Goal: Register for event/course

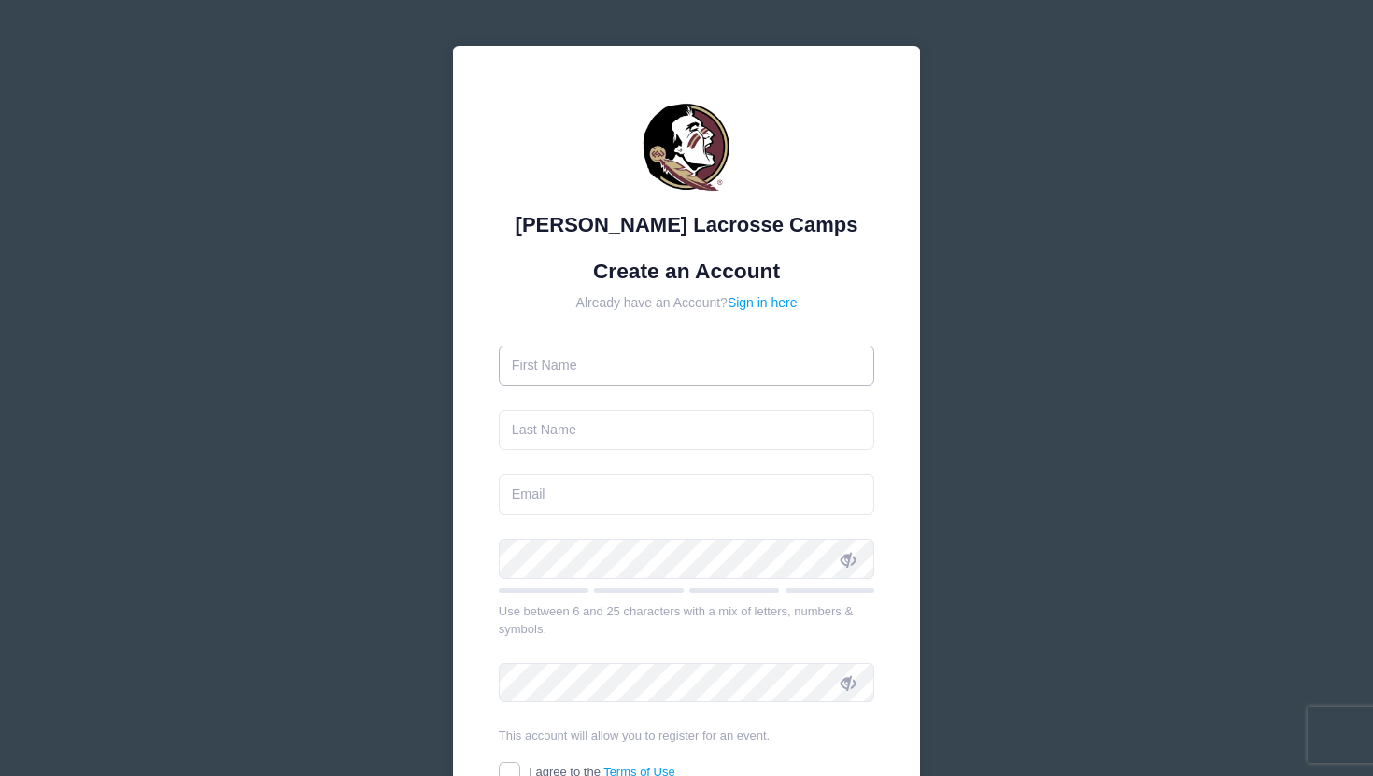
click at [606, 357] on input "text" at bounding box center [687, 366] width 376 height 40
type input "Becca"
click at [525, 433] on input "text" at bounding box center [687, 430] width 376 height 40
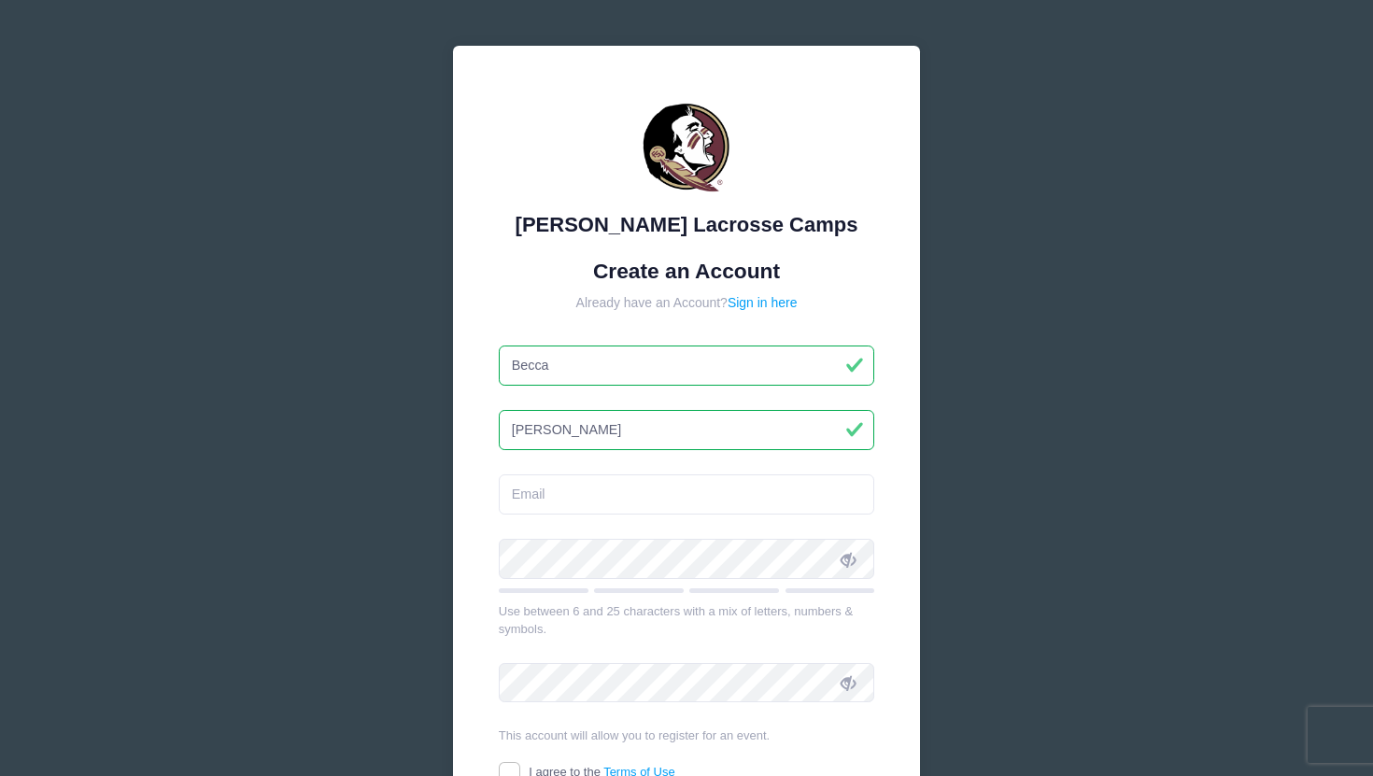
type input "[PERSON_NAME]"
click at [538, 500] on input "email" at bounding box center [687, 494] width 376 height 40
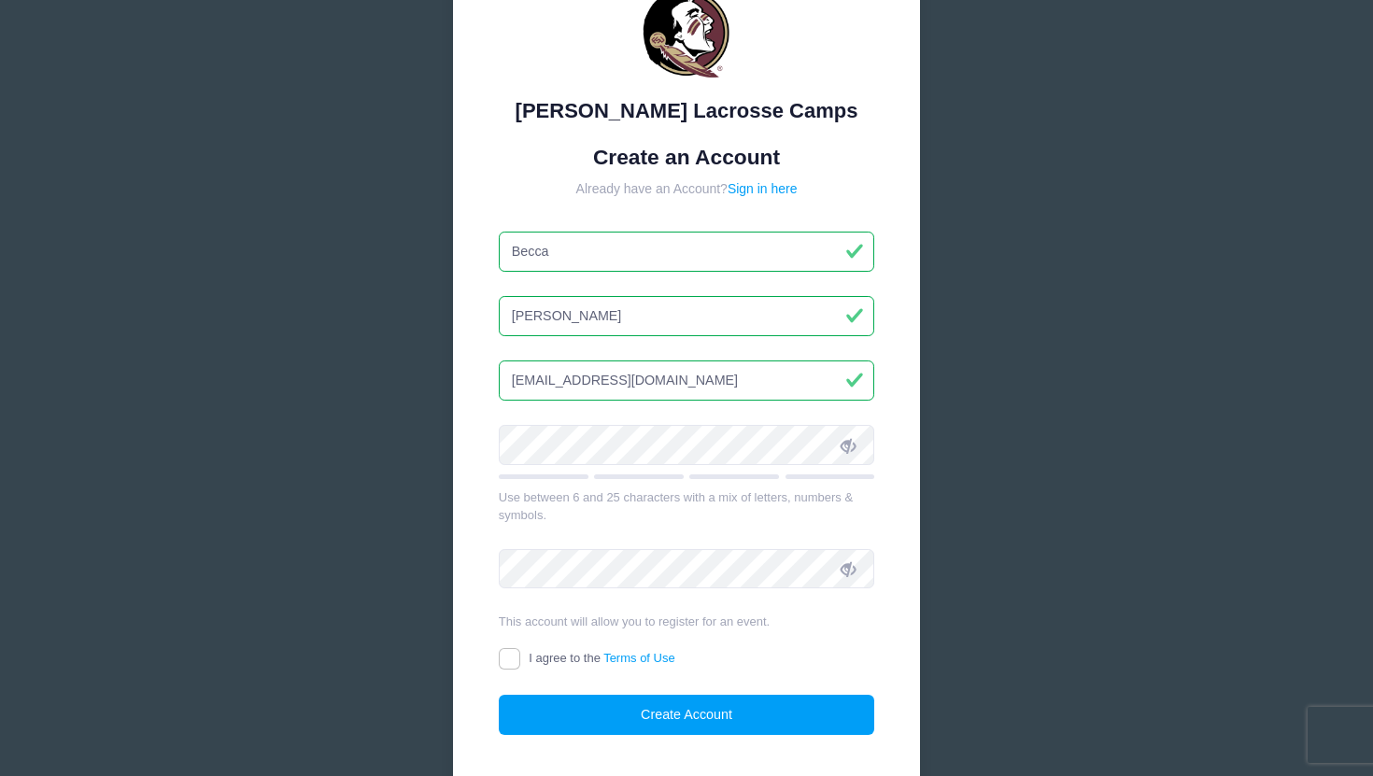
scroll to position [127, 0]
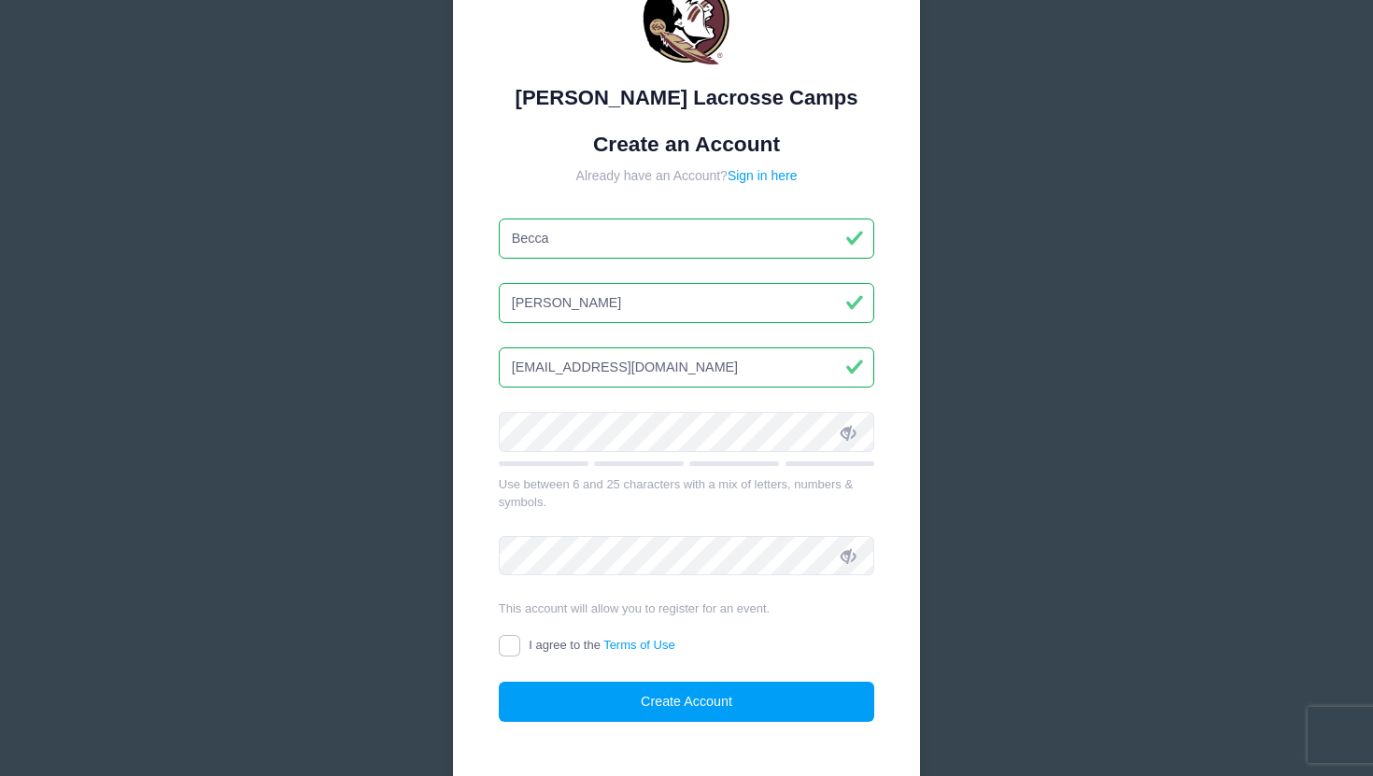
type input "[EMAIL_ADDRESS][DOMAIN_NAME]"
click at [842, 438] on icon at bounding box center [848, 432] width 15 height 15
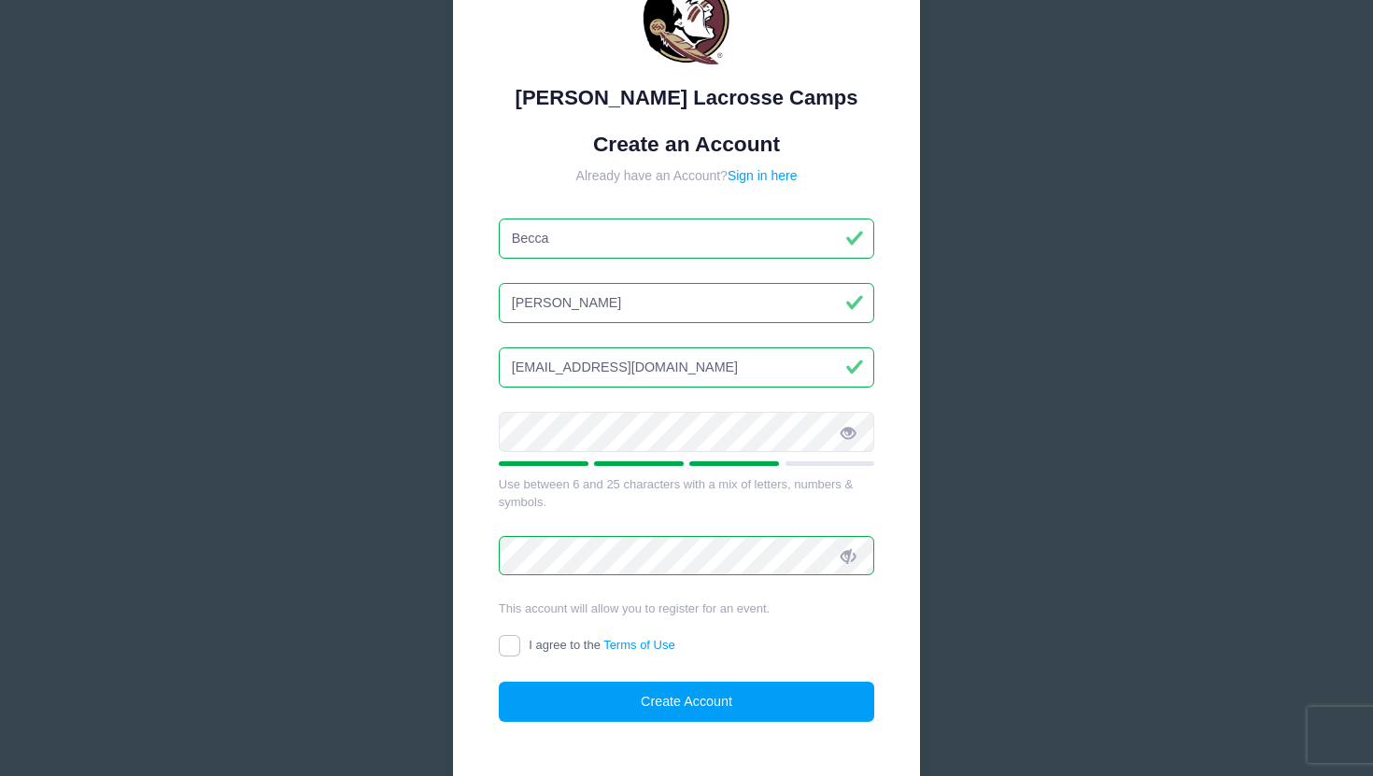
click at [526, 642] on label "I agree to the Terms of Use" at bounding box center [587, 646] width 177 height 20
click at [520, 642] on input "I agree to the Terms of Use" at bounding box center [509, 645] width 21 height 21
checkbox input "true"
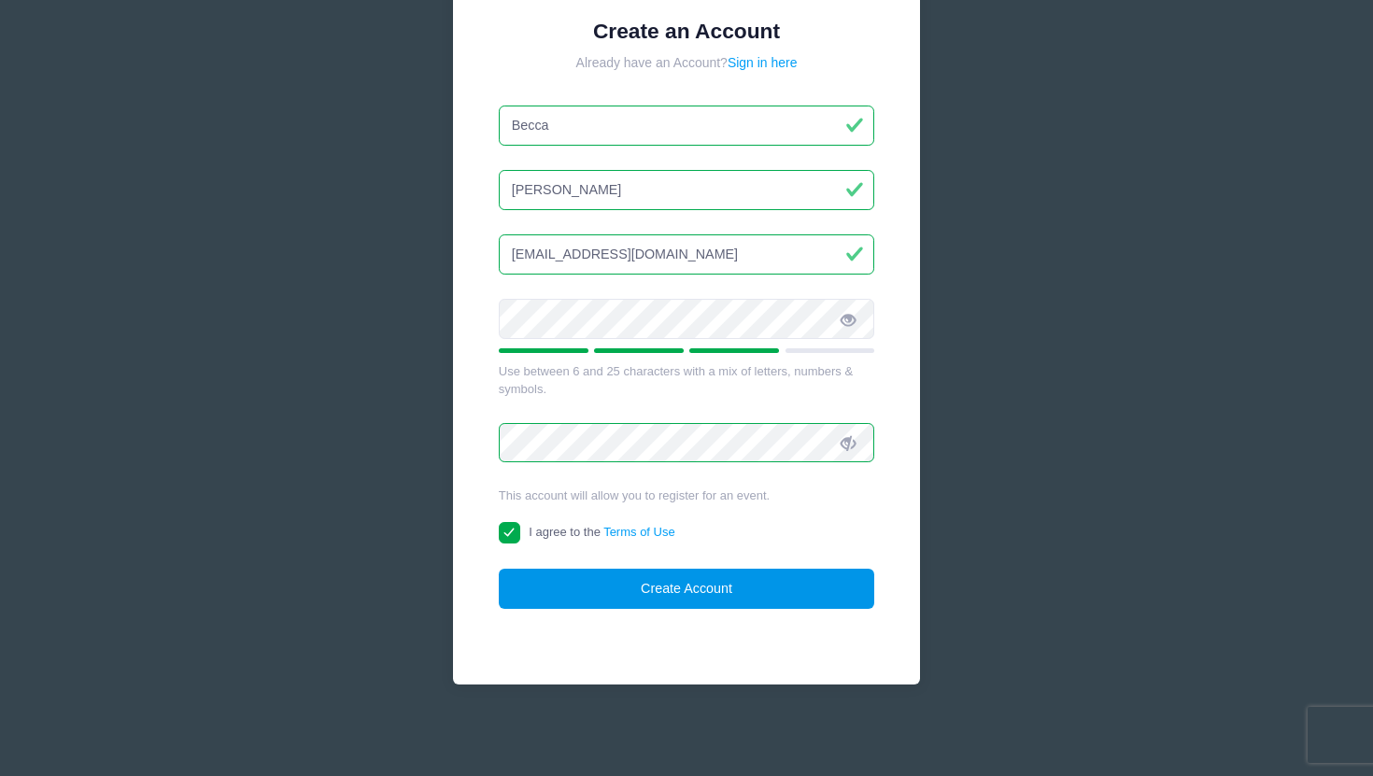
click at [618, 581] on button "Create Account" at bounding box center [687, 589] width 376 height 40
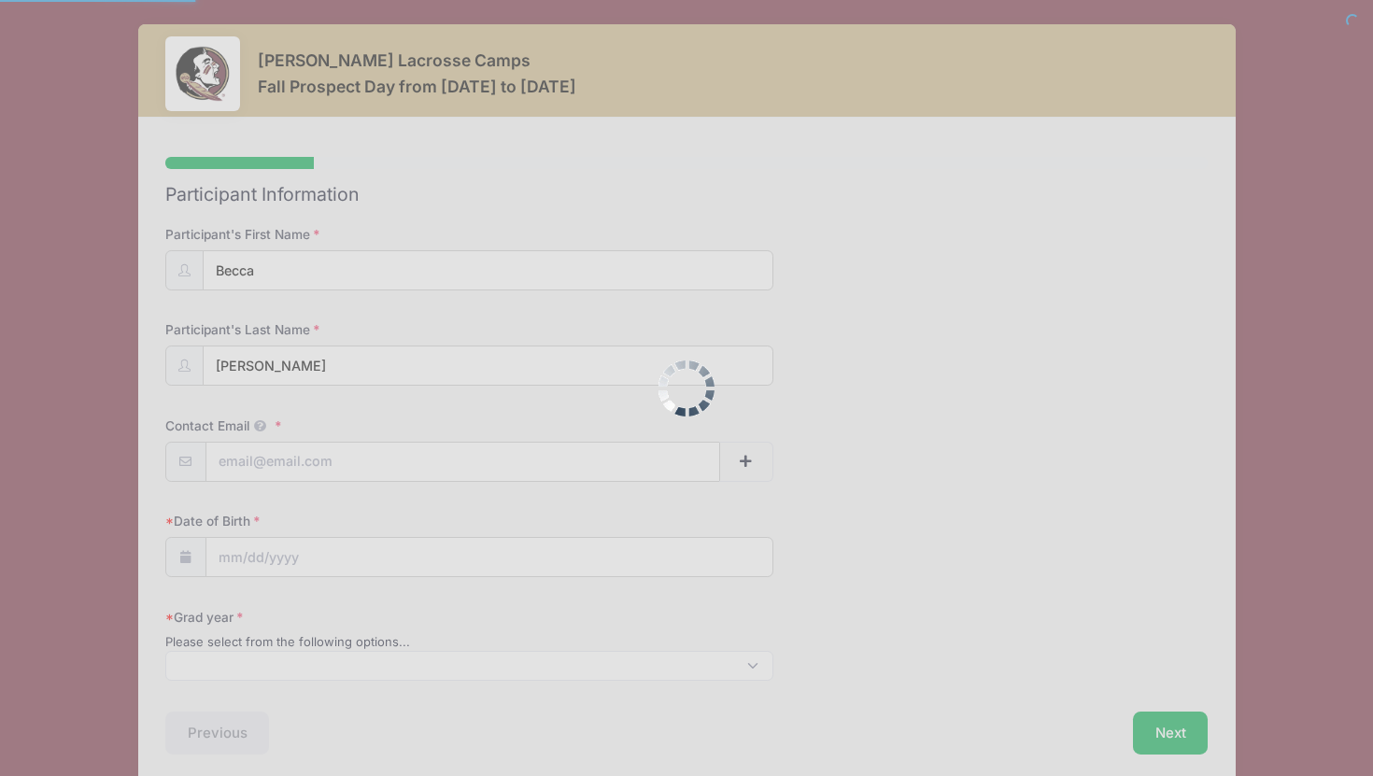
select select
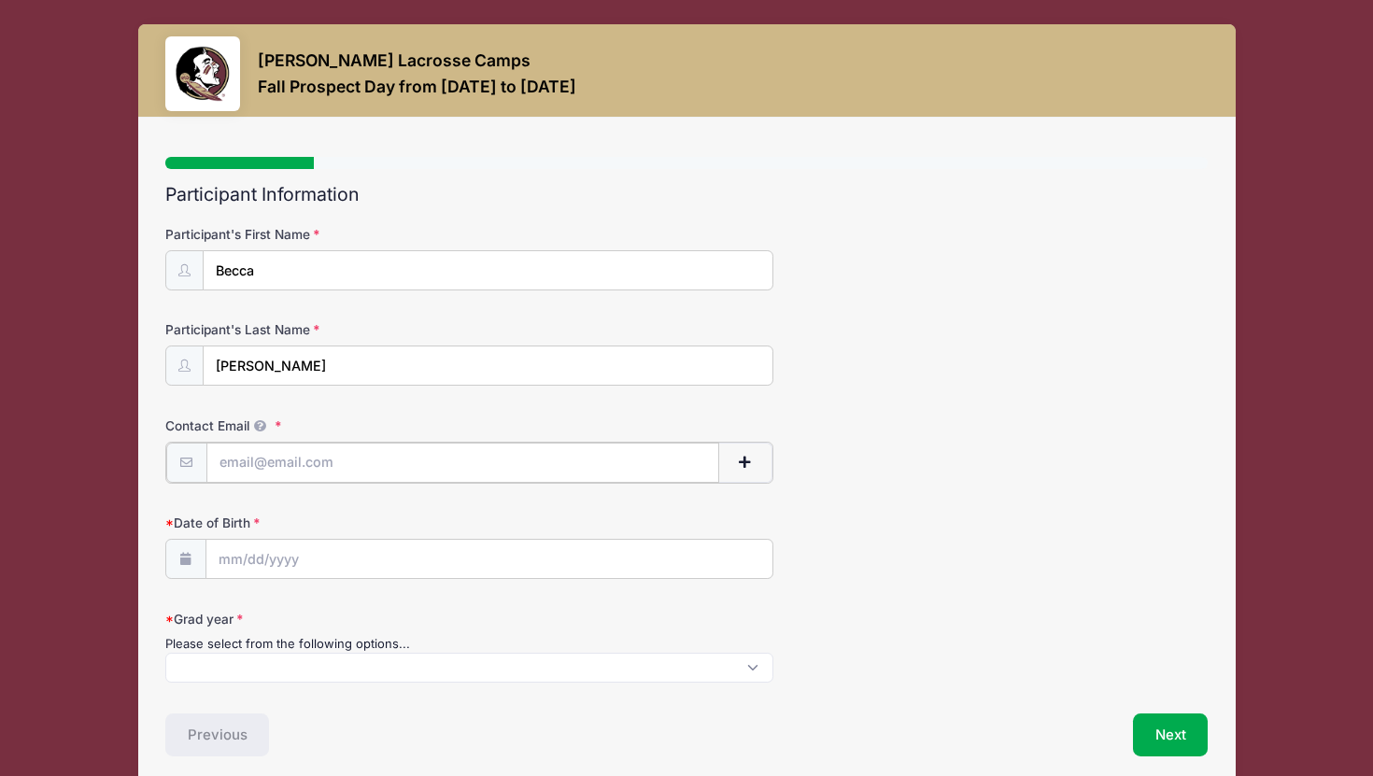
click at [263, 472] on input "Contact Email" at bounding box center [462, 463] width 513 height 40
type input "[EMAIL_ADDRESS][DOMAIN_NAME]"
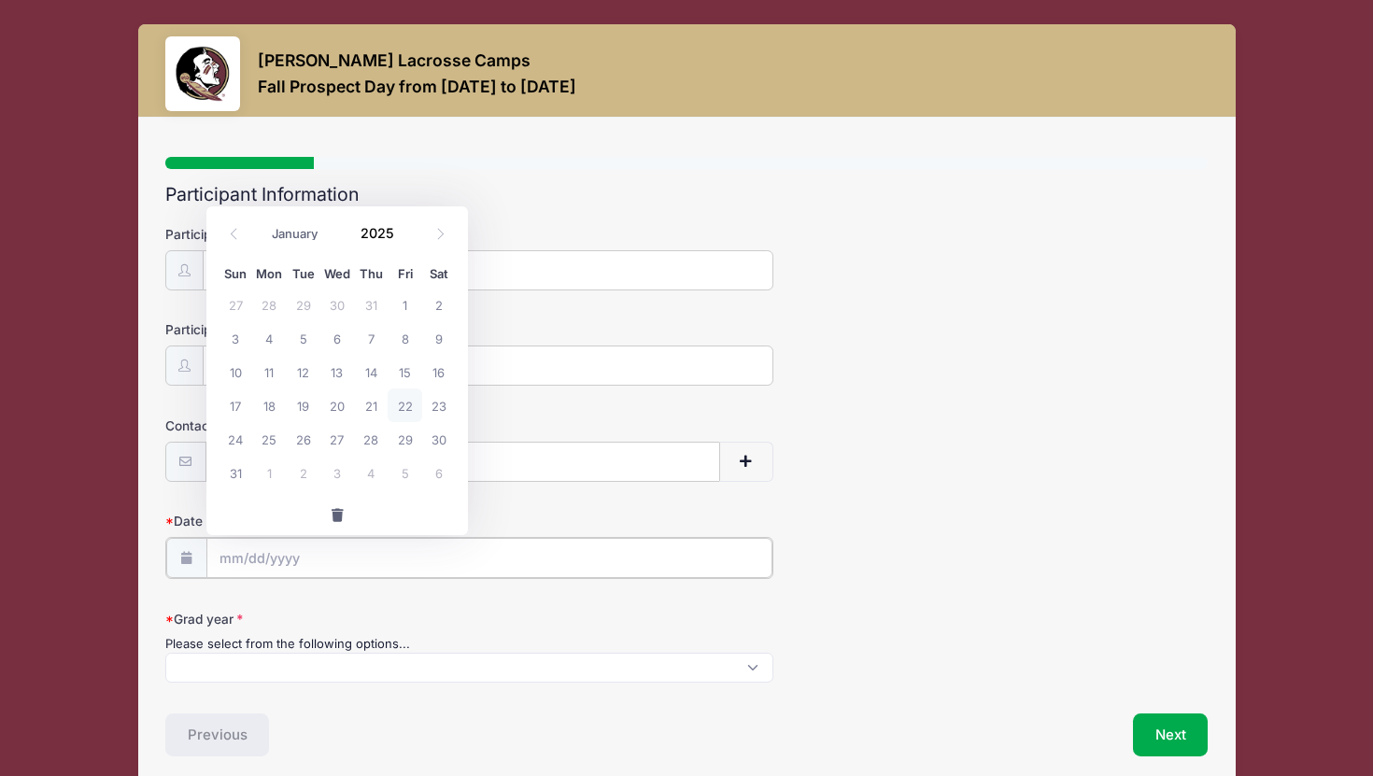
click at [227, 567] on input "Date of Birth" at bounding box center [489, 558] width 566 height 40
click at [292, 597] on form "Participant's First Name [GEOGRAPHIC_DATA] Participant's Last Name [PERSON_NAME…" at bounding box center [686, 453] width 1043 height 457
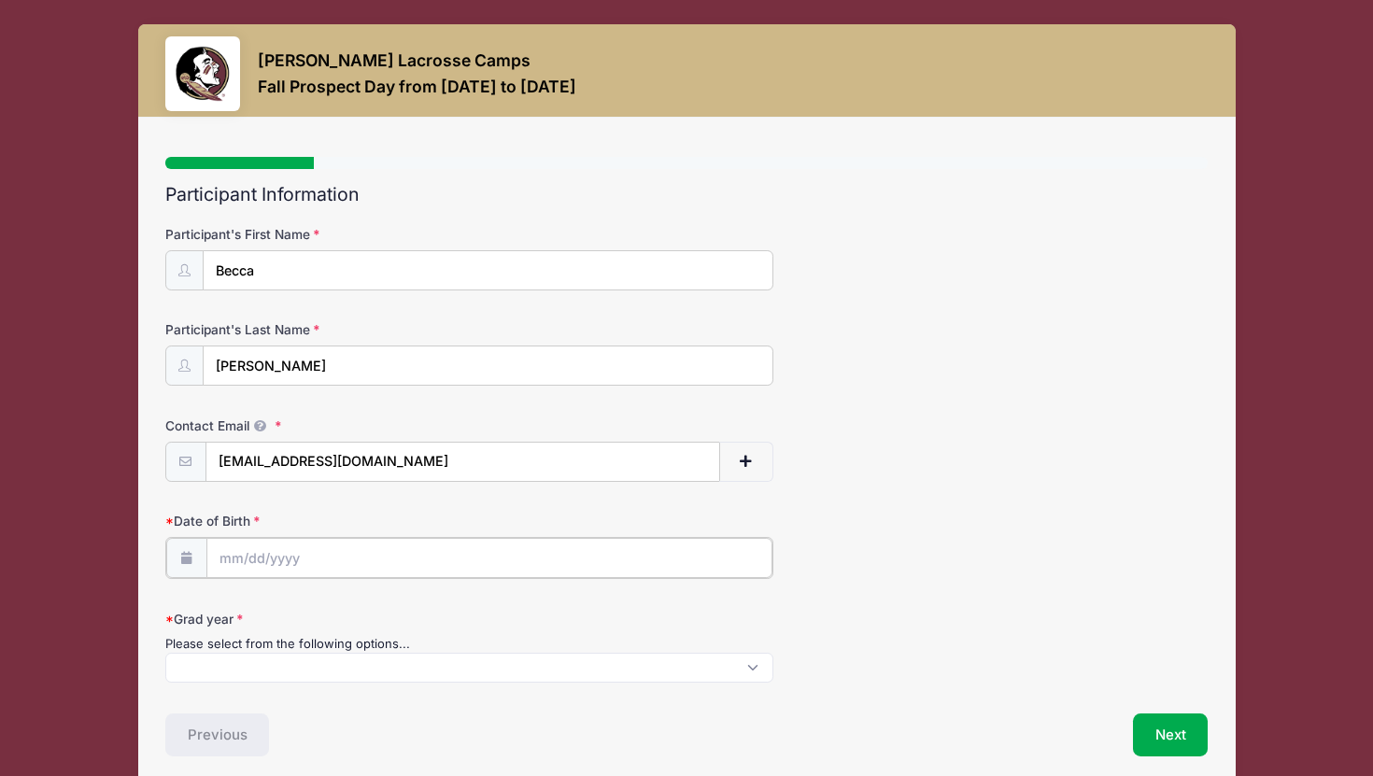
click at [278, 555] on input "Date of Birth" at bounding box center [489, 558] width 566 height 40
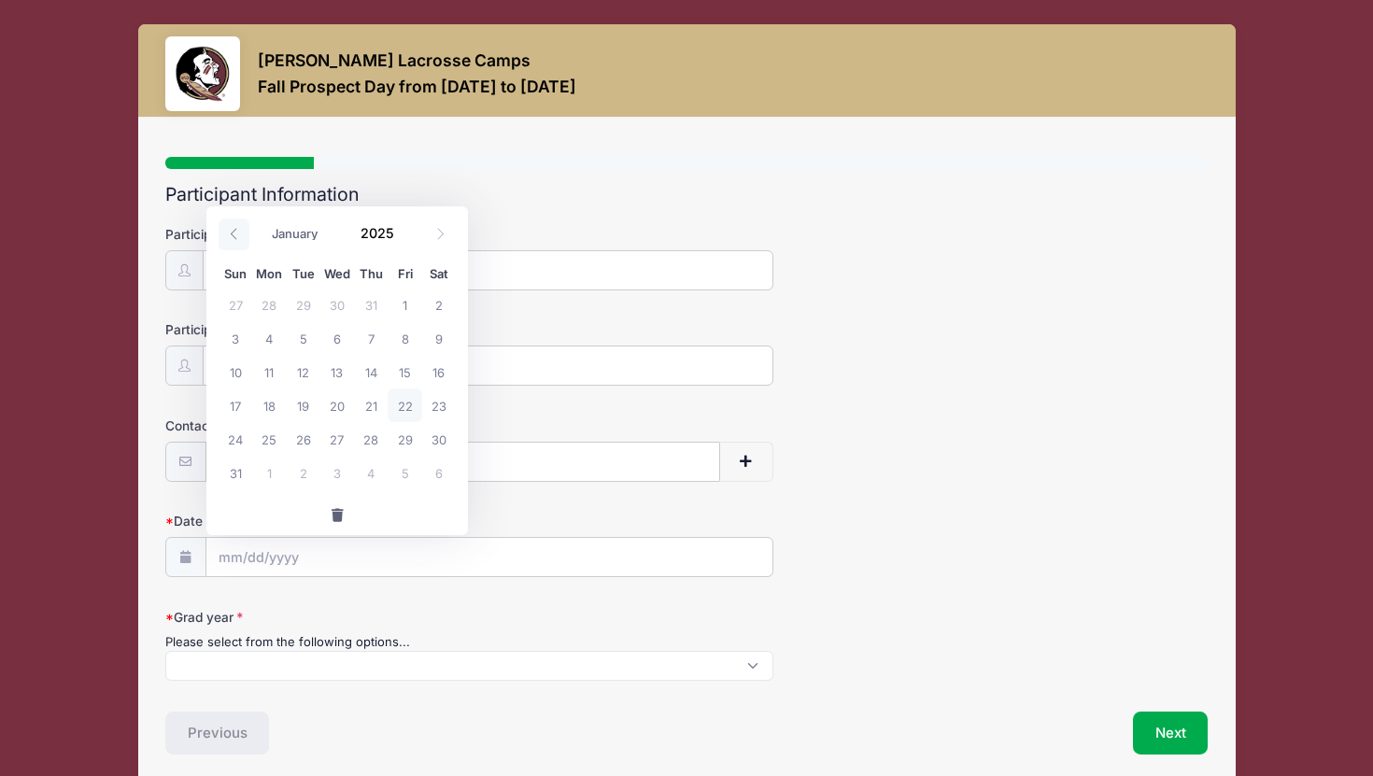
click at [225, 234] on span at bounding box center [234, 235] width 31 height 32
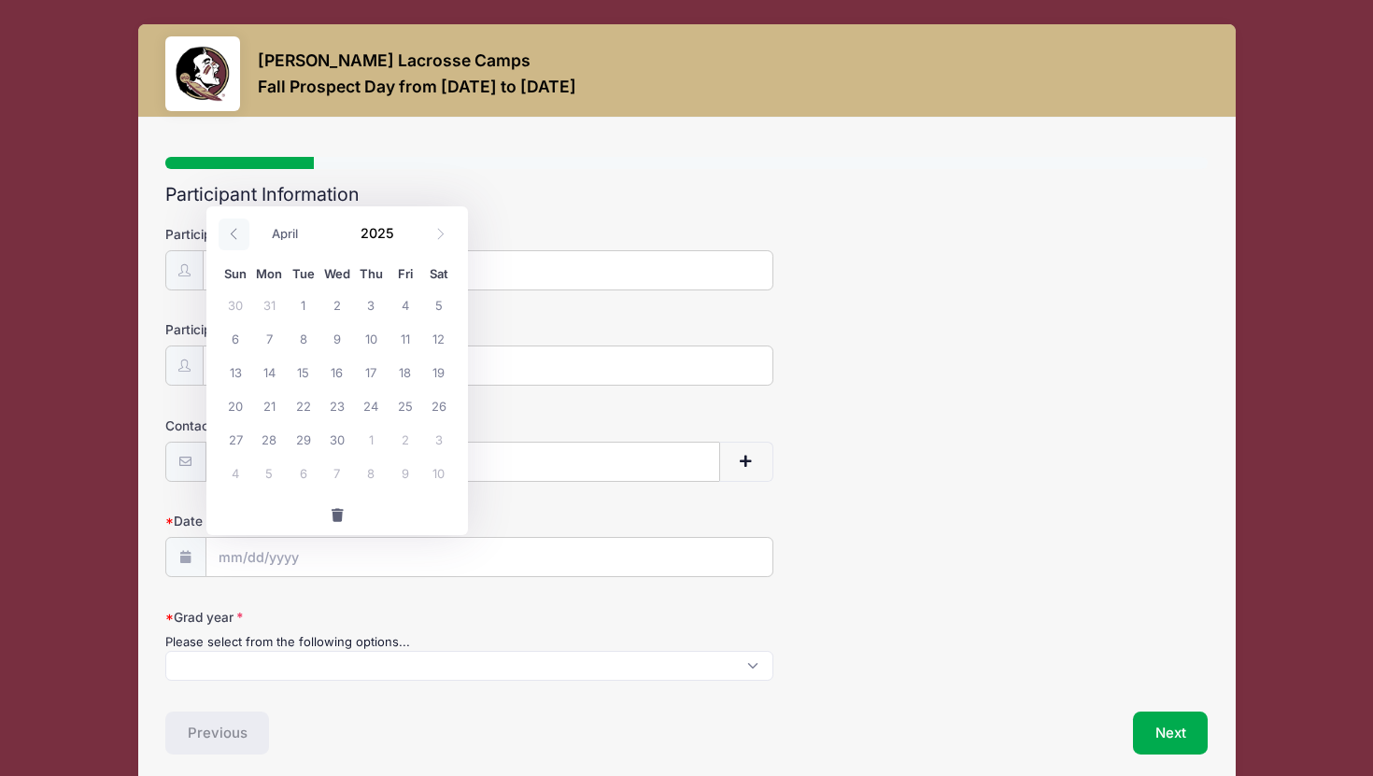
select select "2"
click at [406, 239] on span at bounding box center [405, 241] width 13 height 14
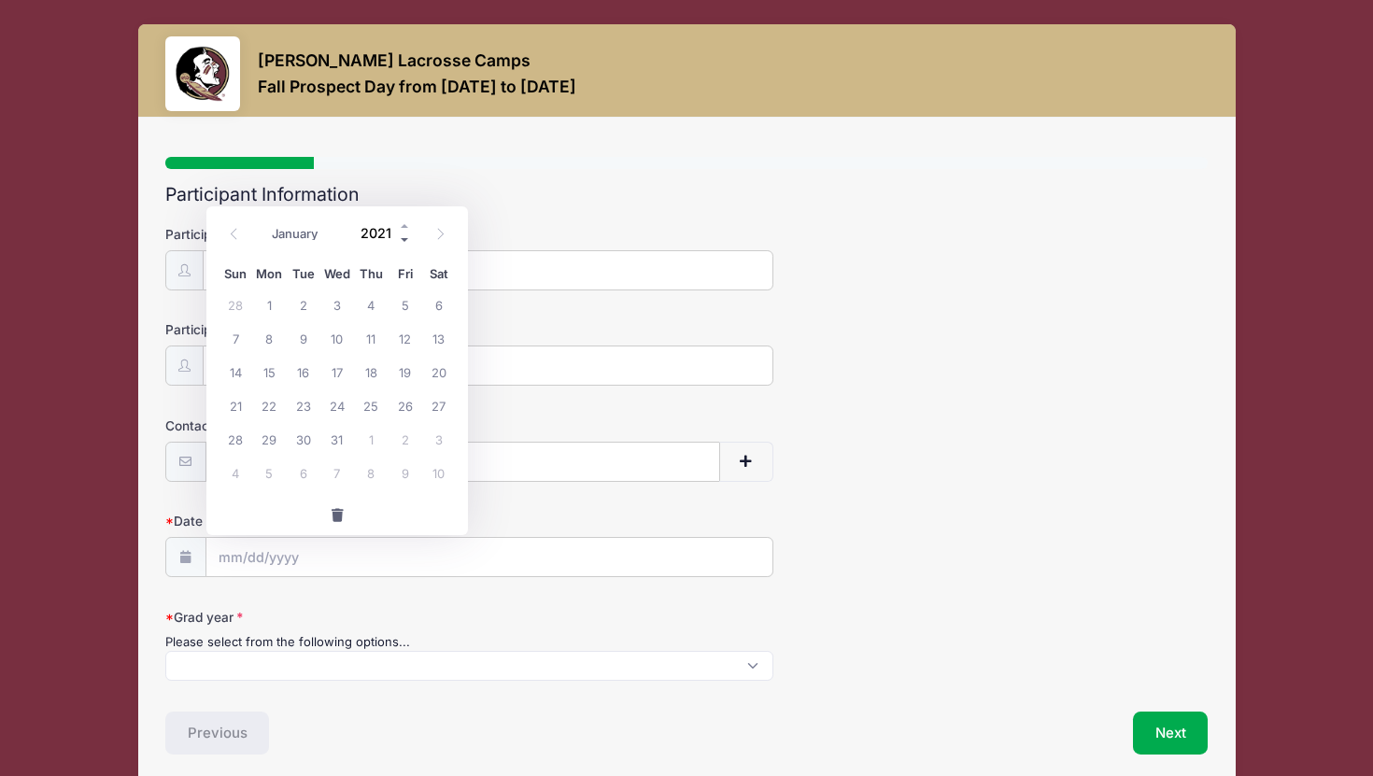
click at [406, 239] on span at bounding box center [405, 241] width 13 height 14
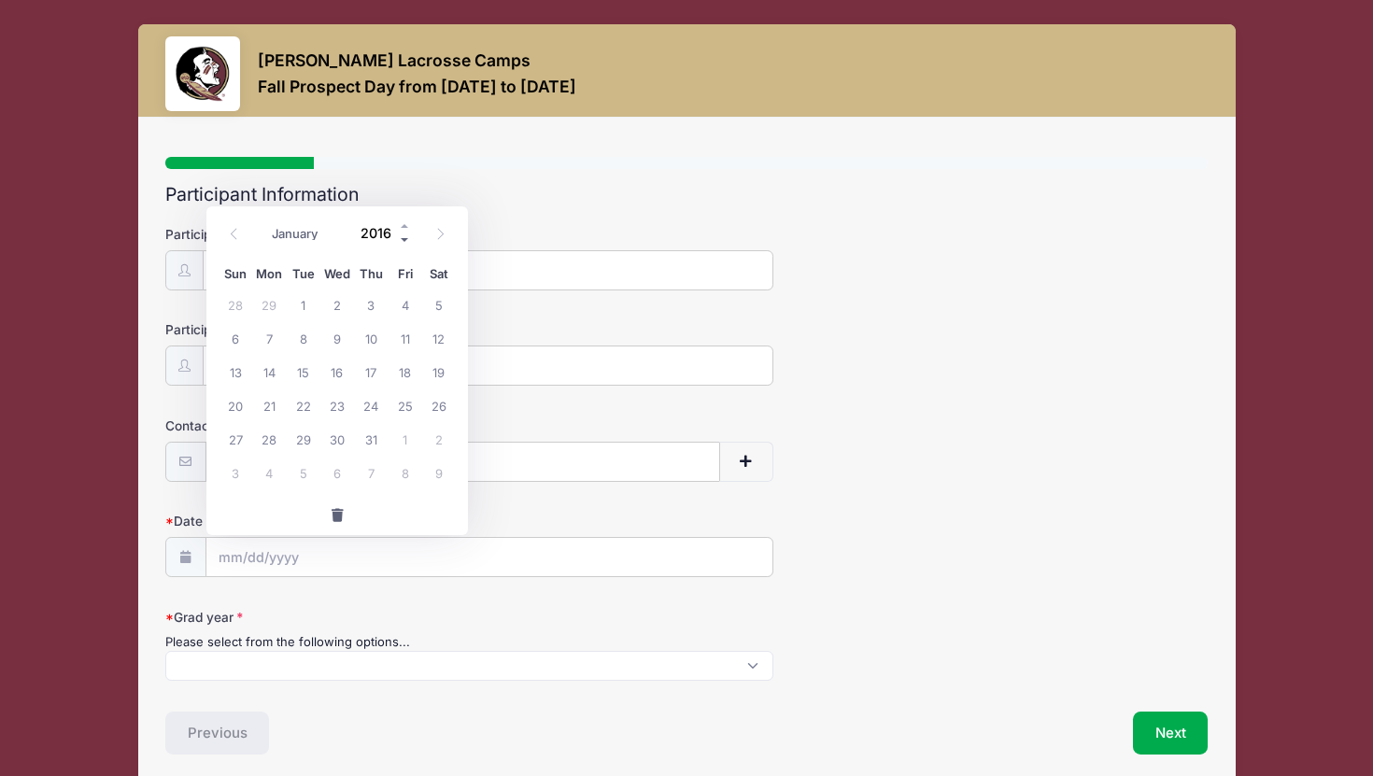
click at [406, 239] on span at bounding box center [405, 241] width 13 height 14
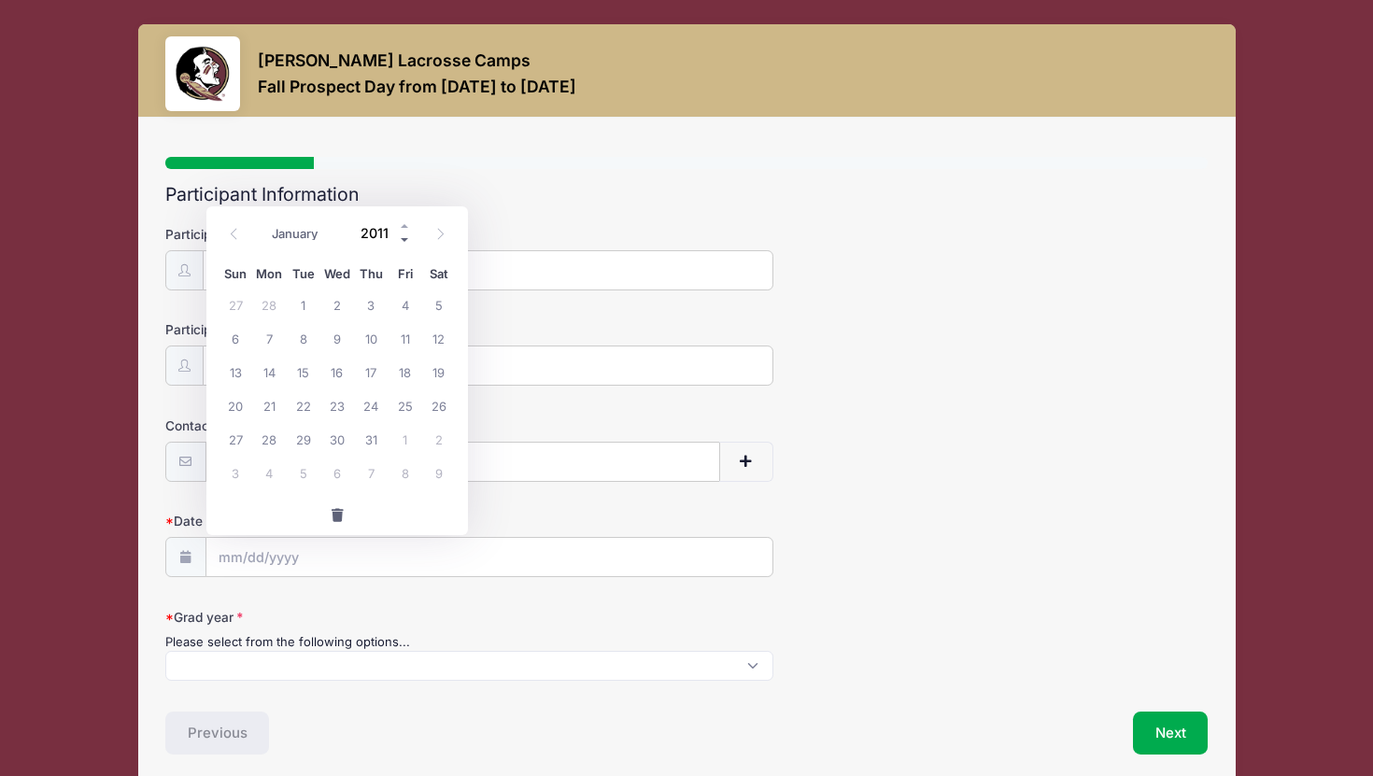
click at [406, 239] on span at bounding box center [405, 241] width 13 height 14
type input "2010"
click at [301, 344] on span "9" at bounding box center [304, 338] width 34 height 34
type input "03/09/2010"
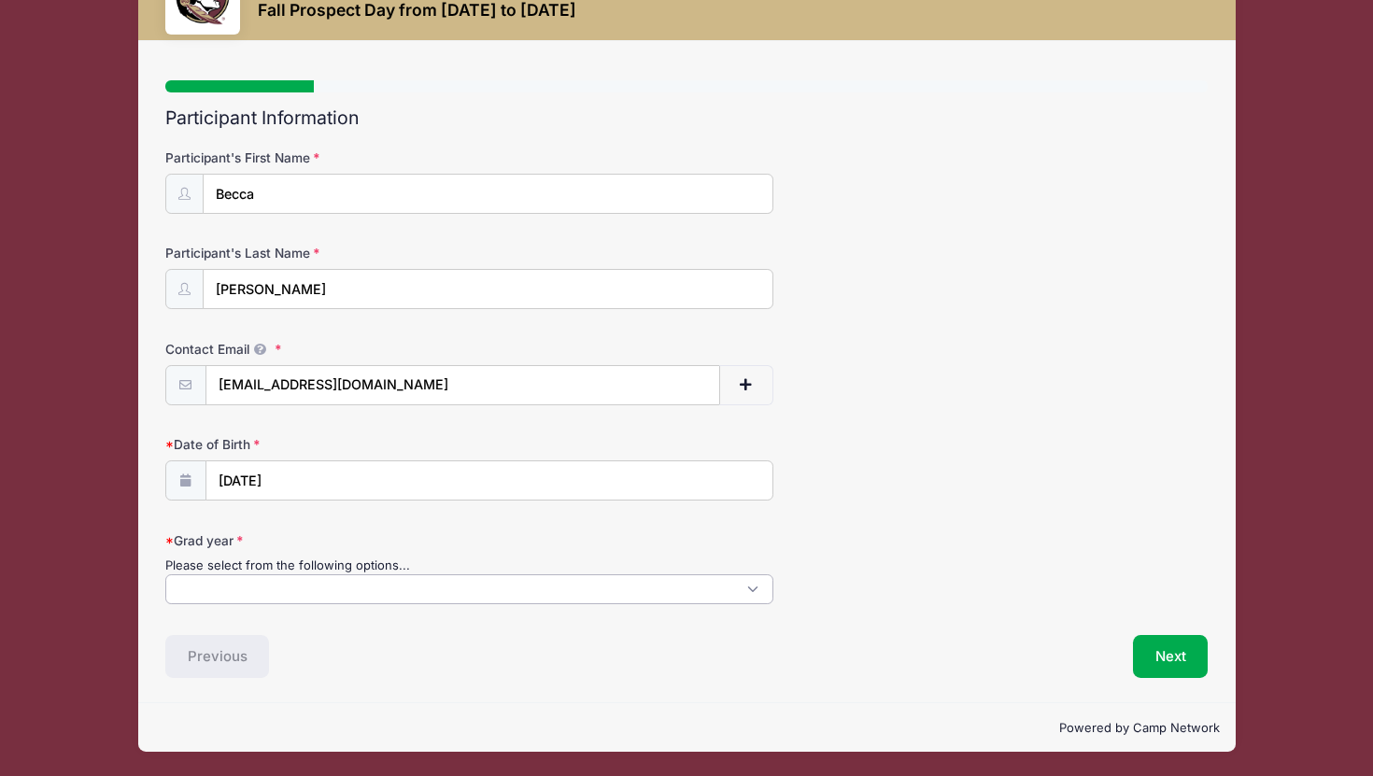
scroll to position [77, 0]
click at [252, 587] on span at bounding box center [469, 589] width 608 height 30
select select "2028"
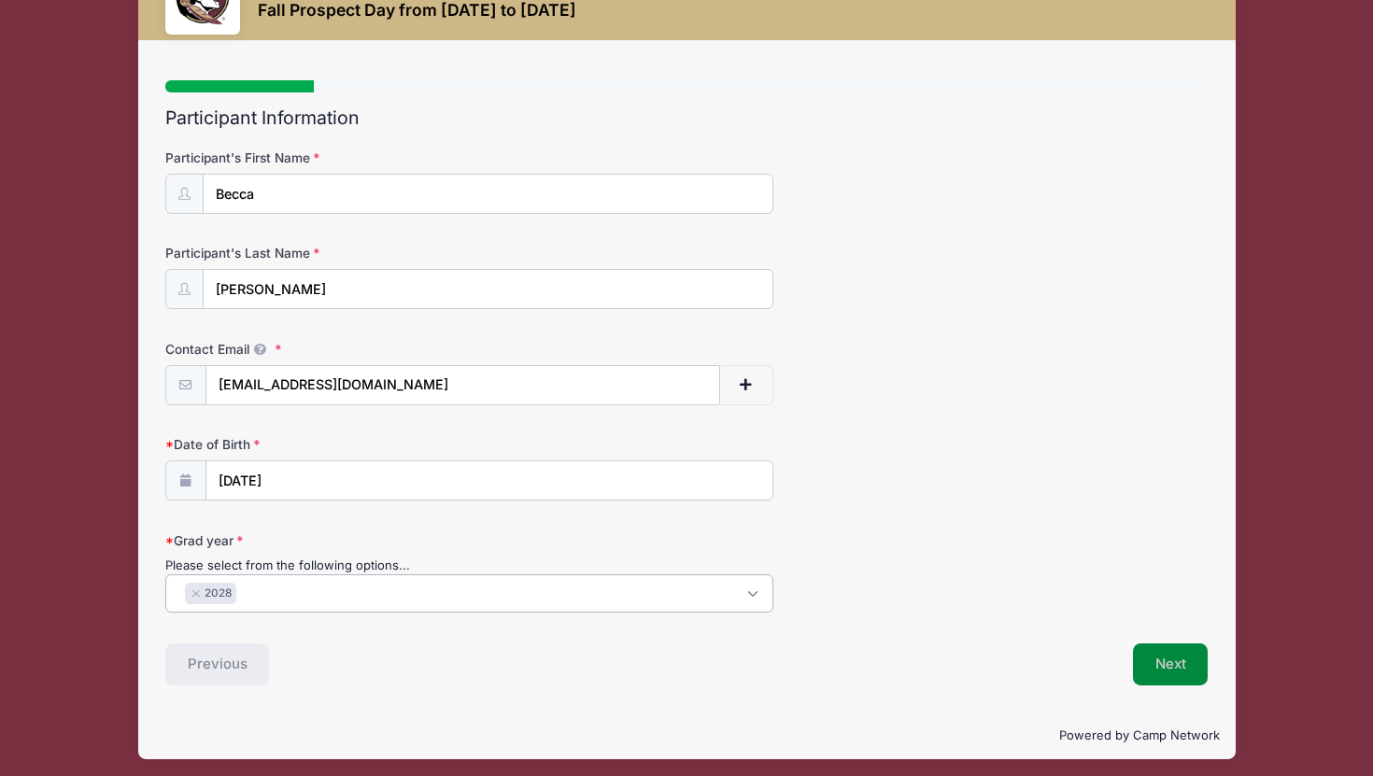
click at [1191, 662] on button "Next" at bounding box center [1171, 665] width 76 height 43
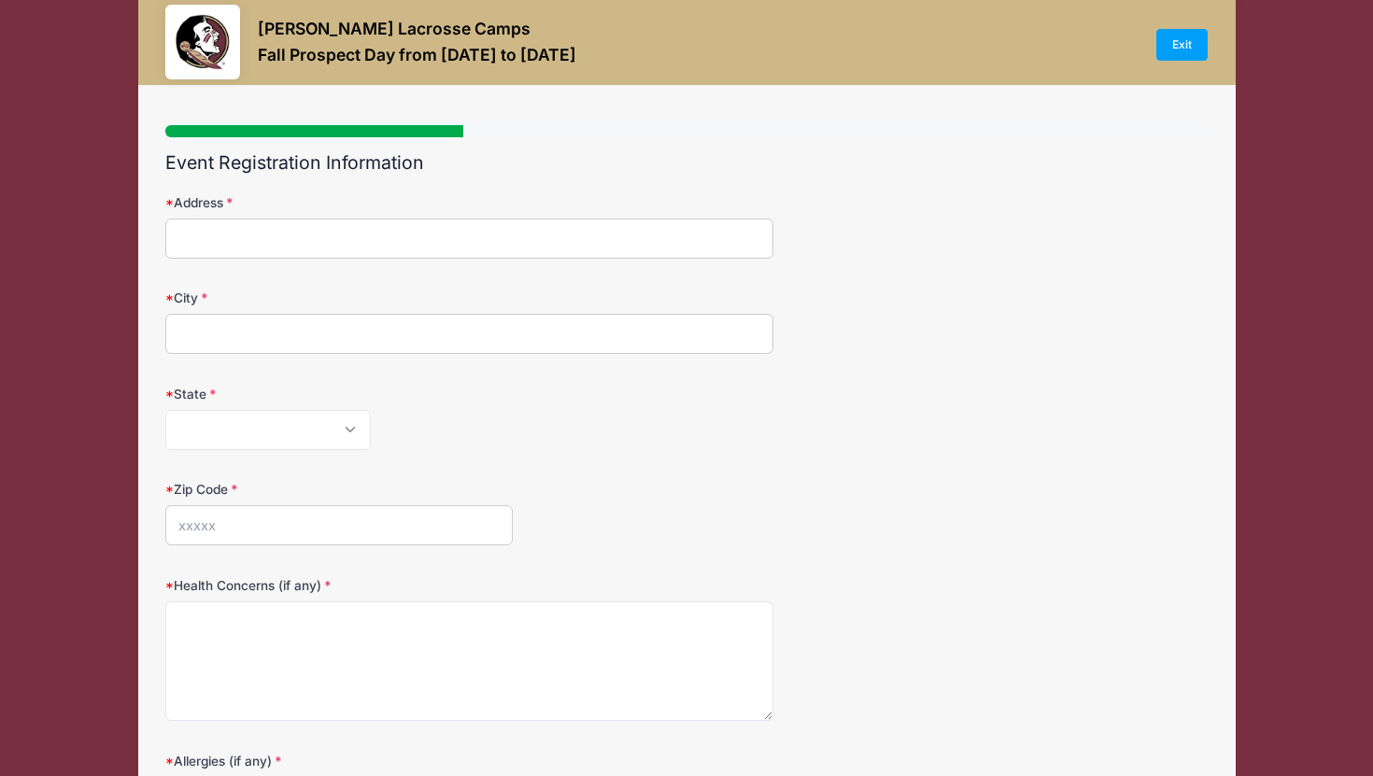
scroll to position [0, 0]
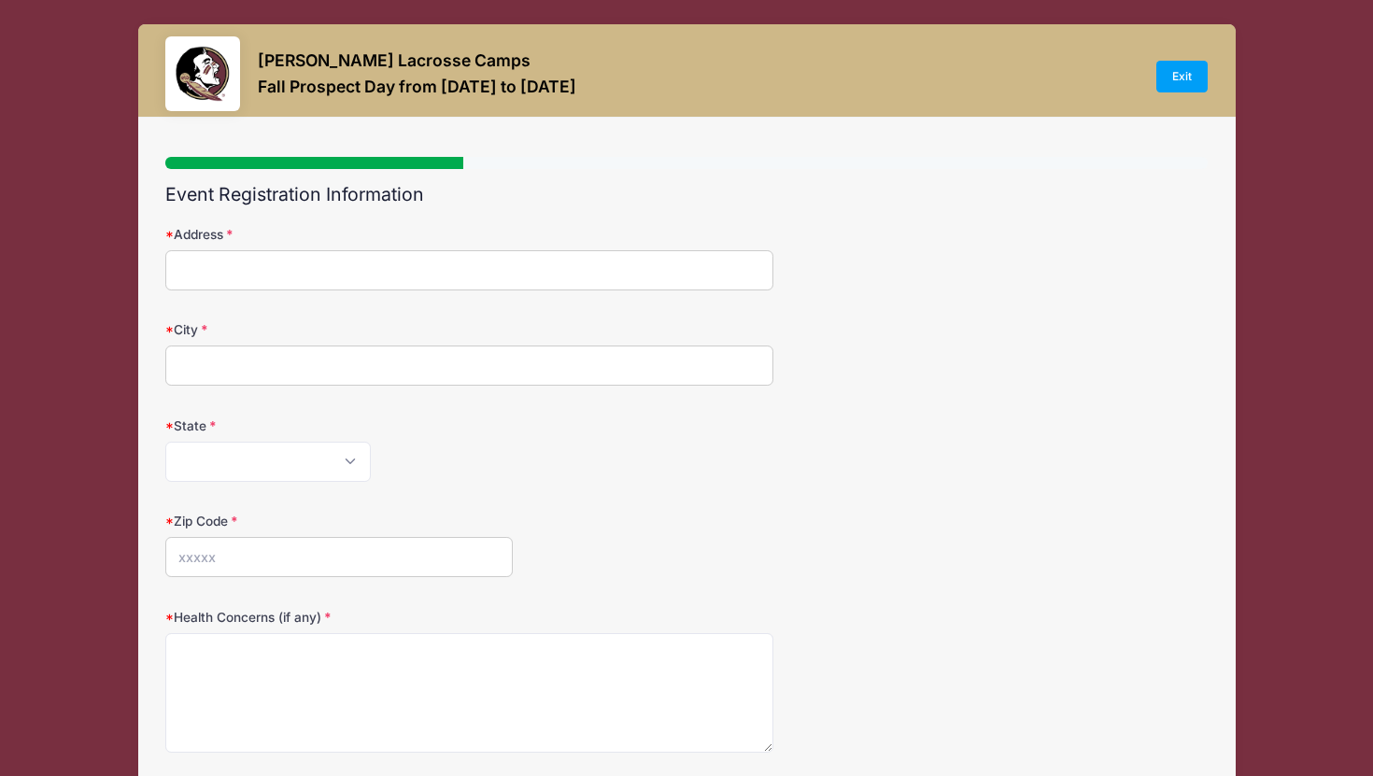
click at [192, 284] on input "Address" at bounding box center [469, 270] width 608 height 40
type input "11710 Fallswood Terrace"
type input "Lutherville"
select select "MD"
type input "21093"
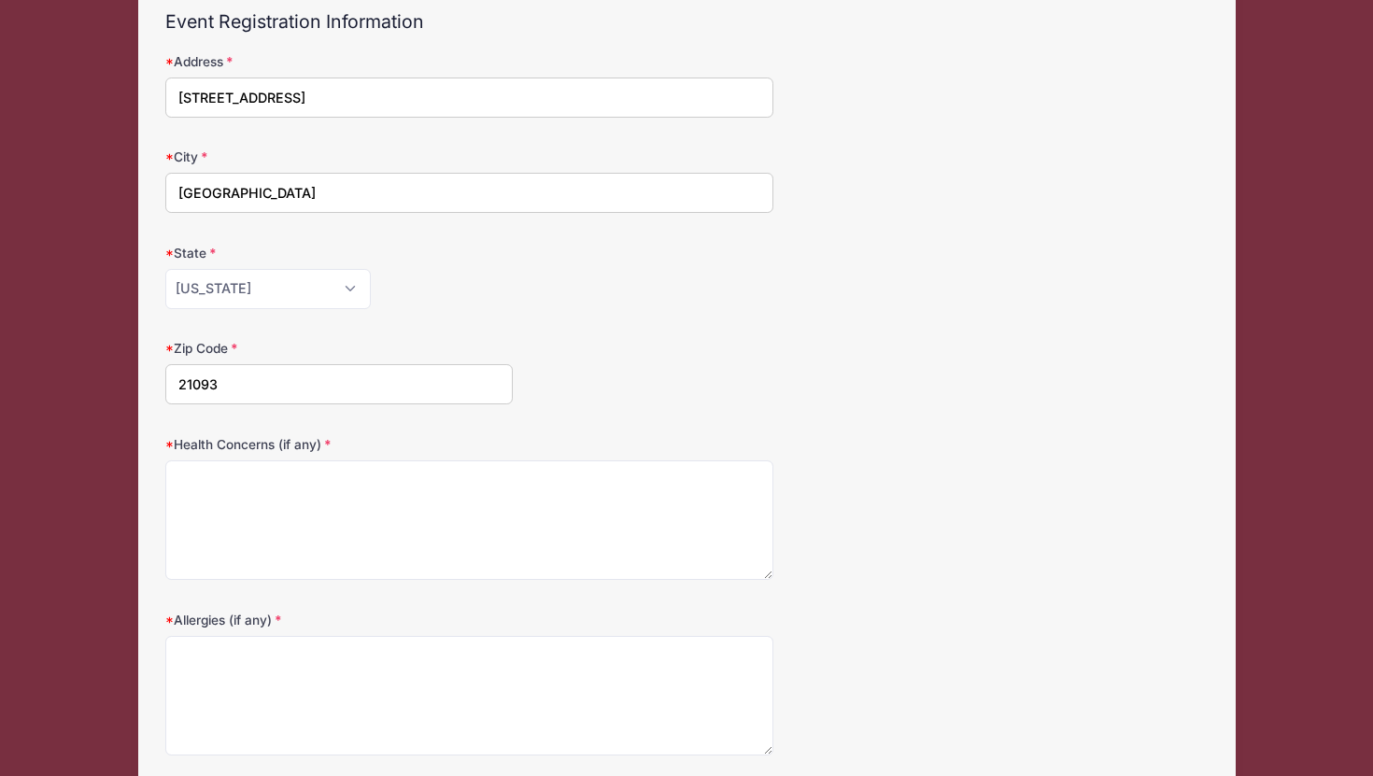
scroll to position [323, 0]
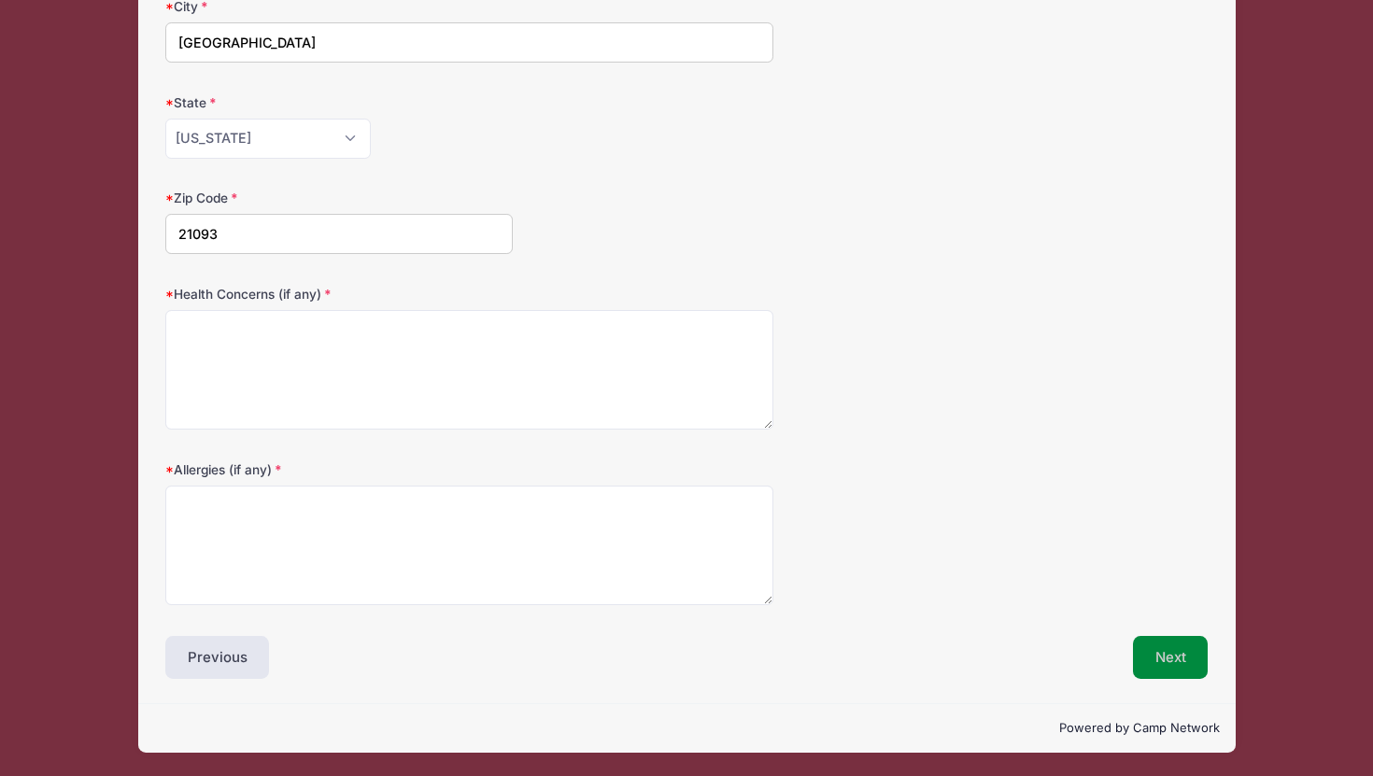
click at [1154, 655] on button "Next" at bounding box center [1171, 657] width 76 height 43
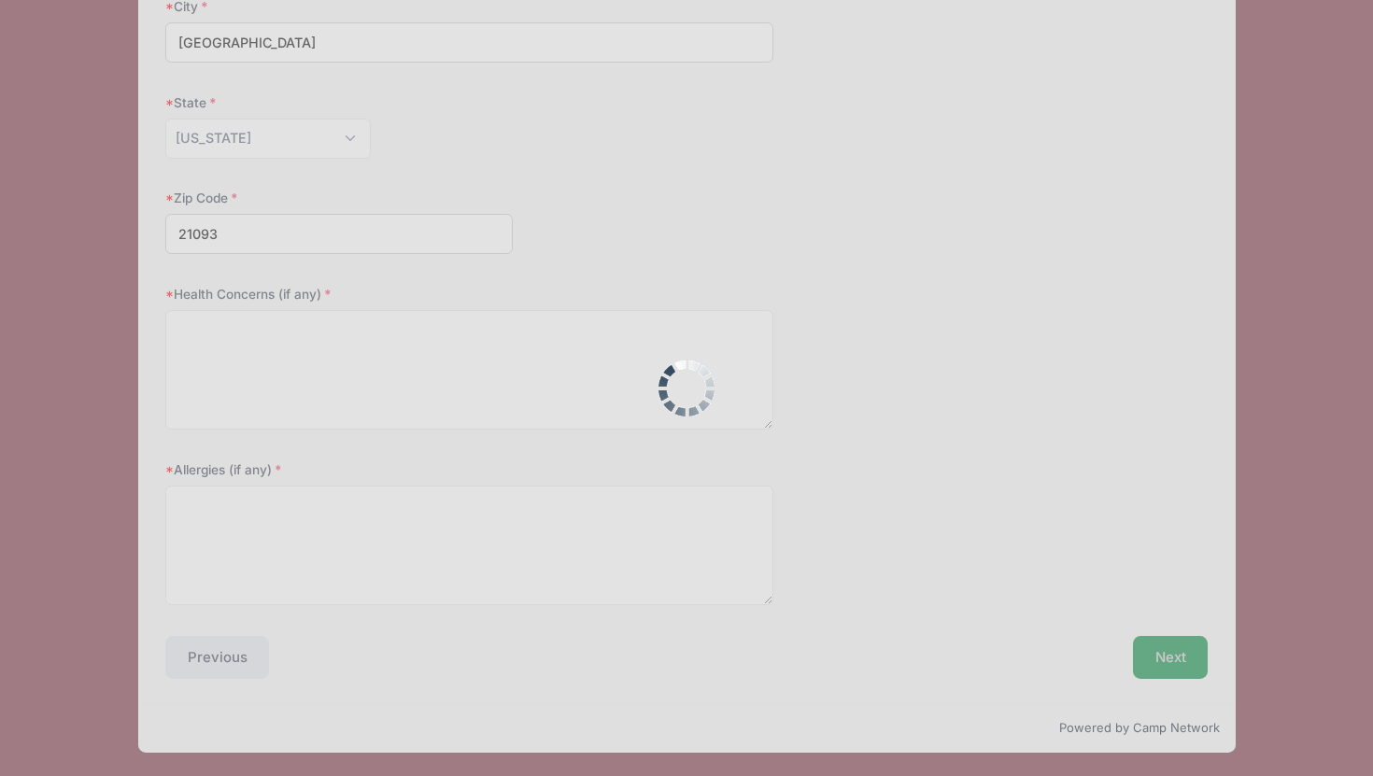
scroll to position [369, 0]
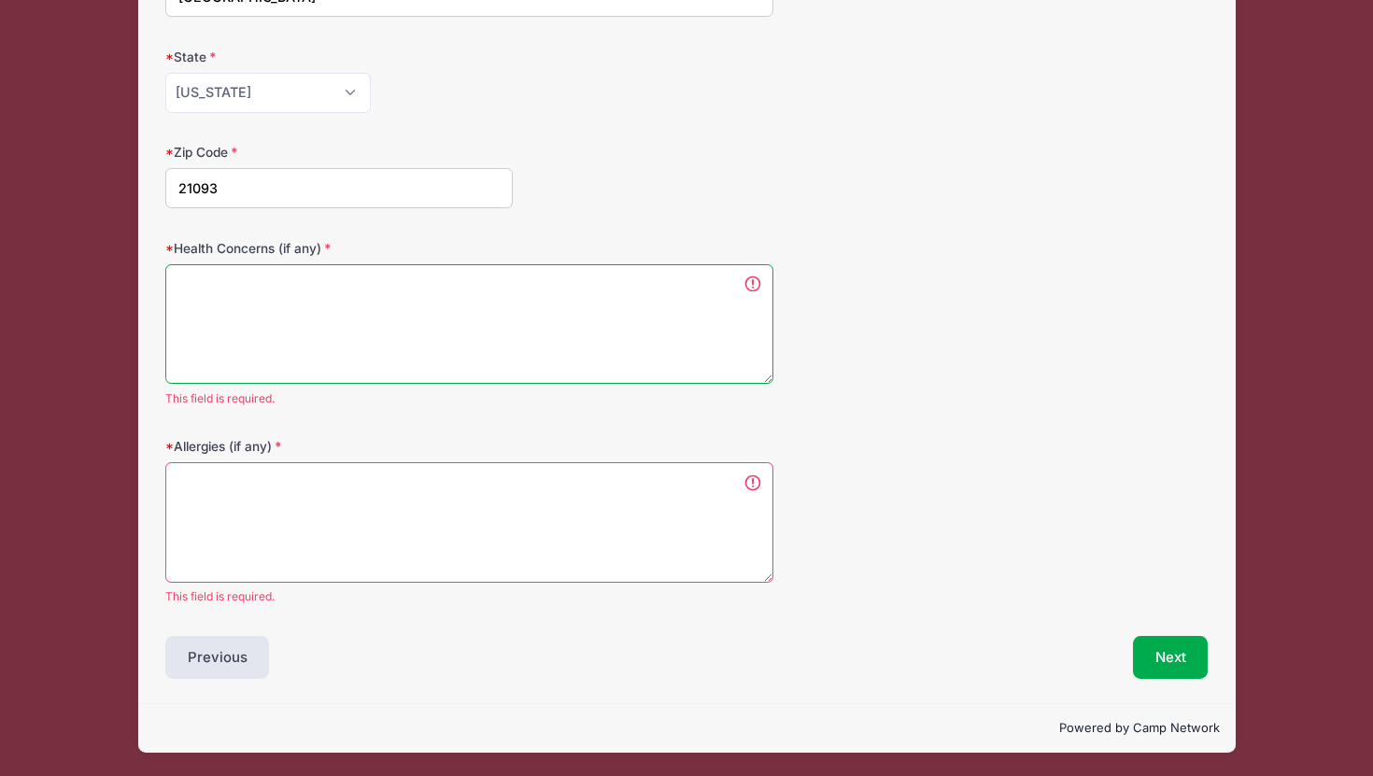
click at [170, 322] on textarea "Health Concerns (if any)" at bounding box center [469, 324] width 608 height 120
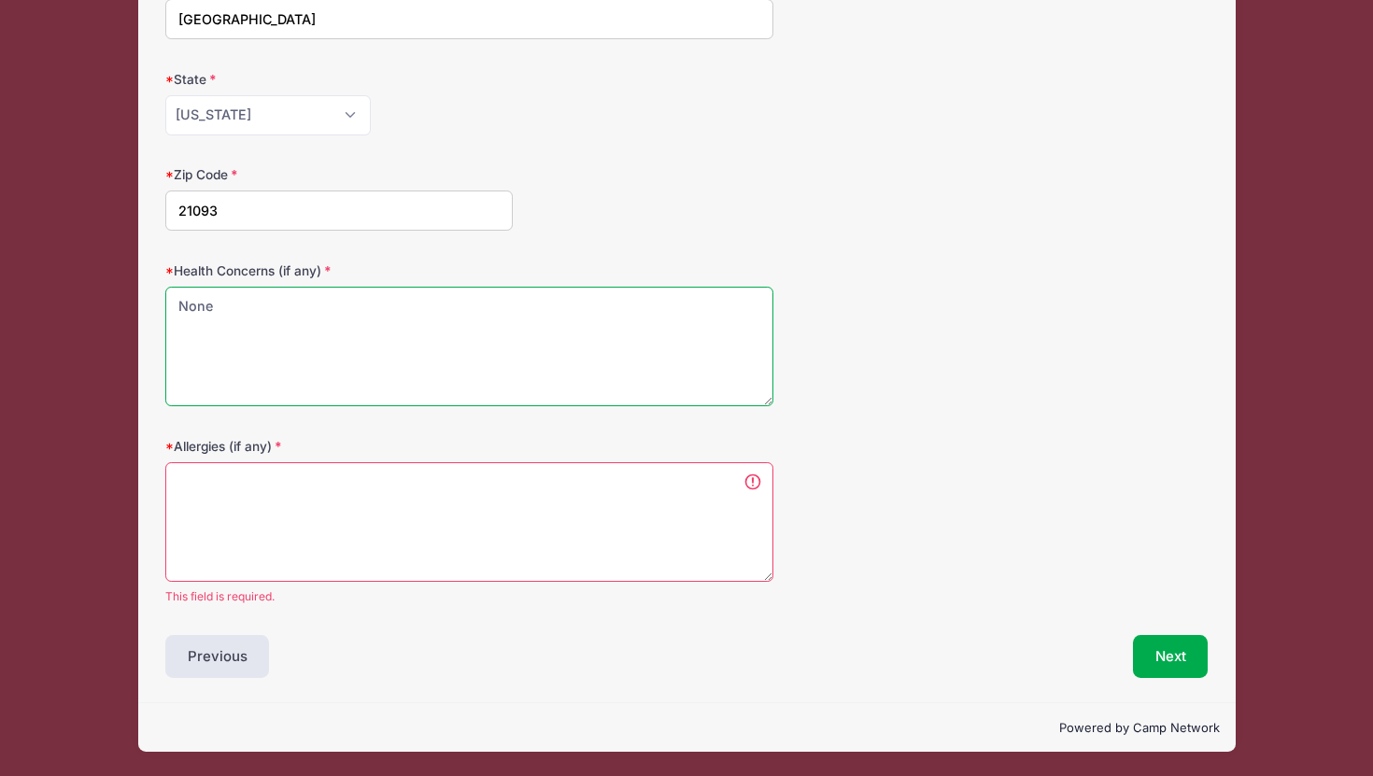
type textarea "None"
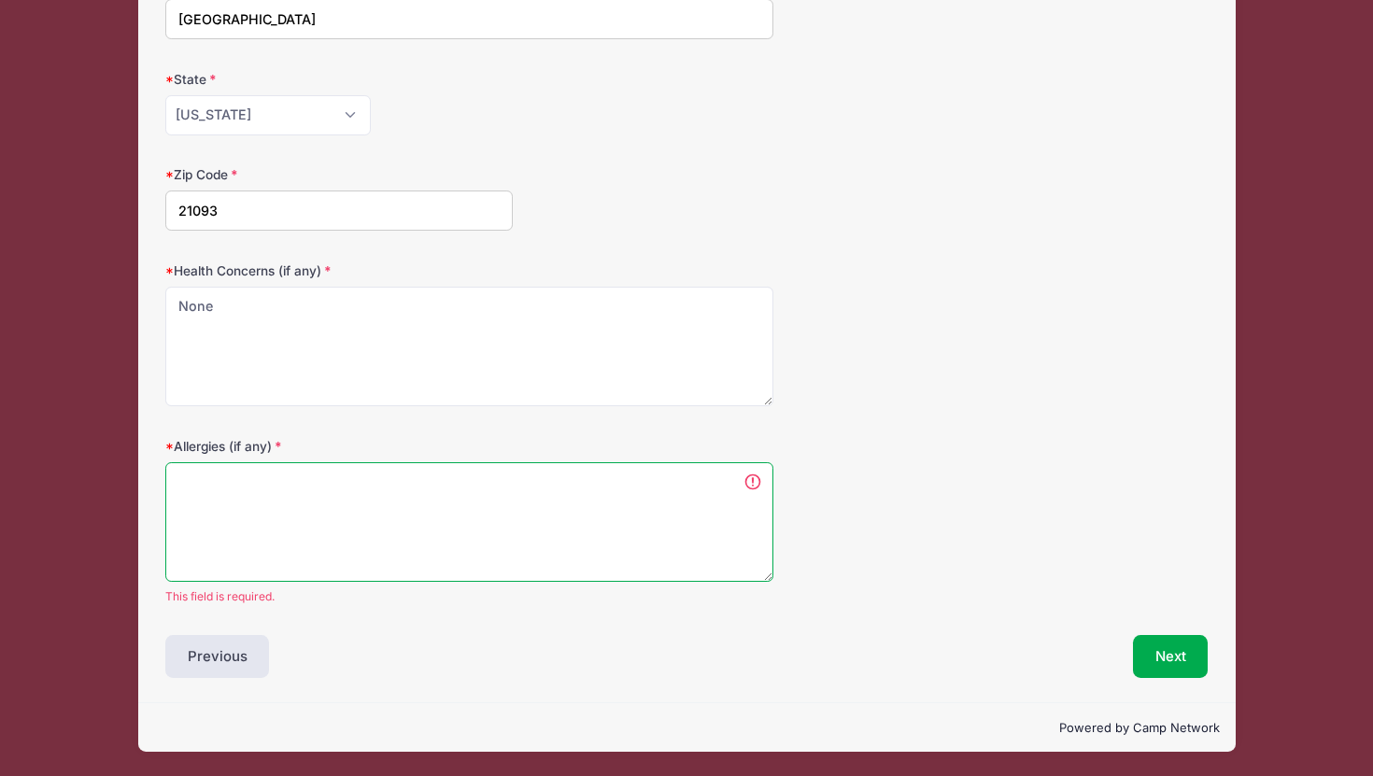
click at [206, 497] on textarea "Allergies (if any)" at bounding box center [469, 522] width 608 height 120
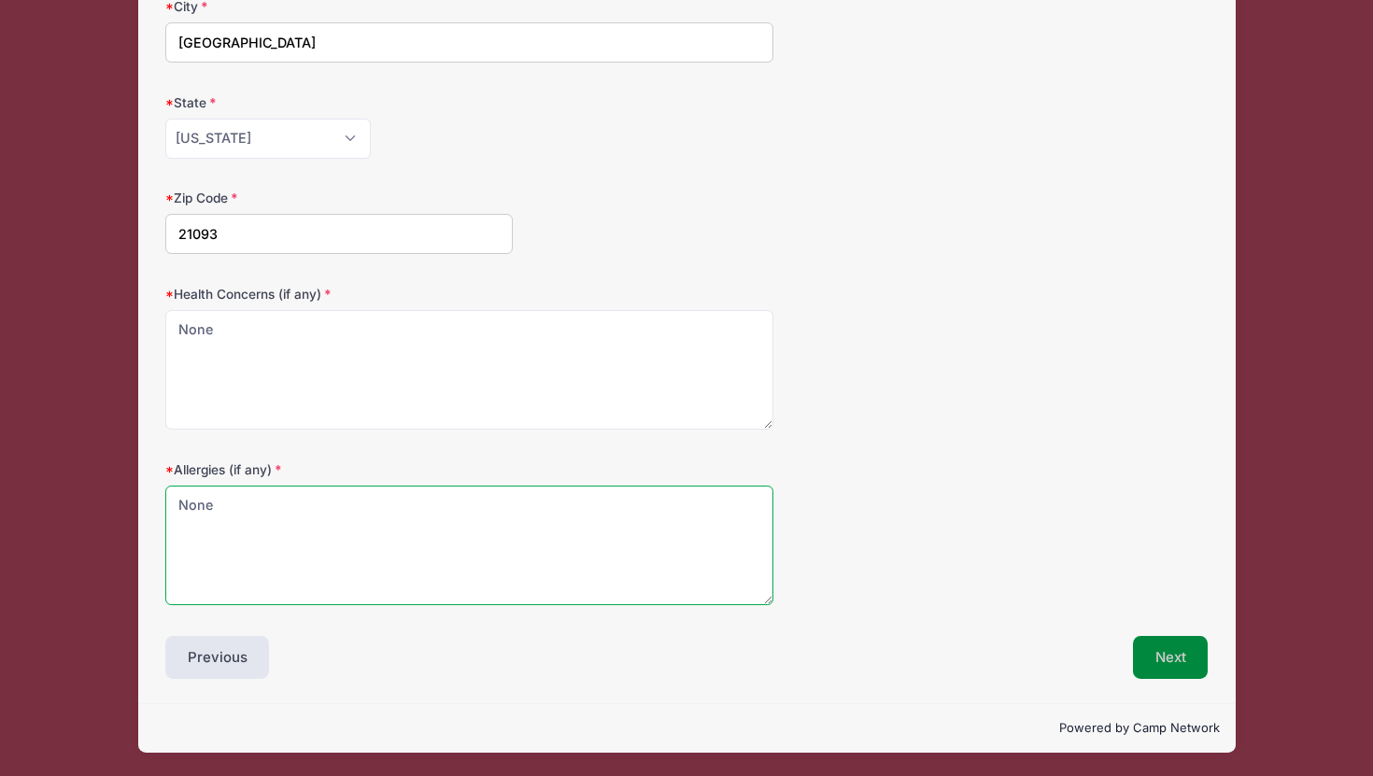
type textarea "None"
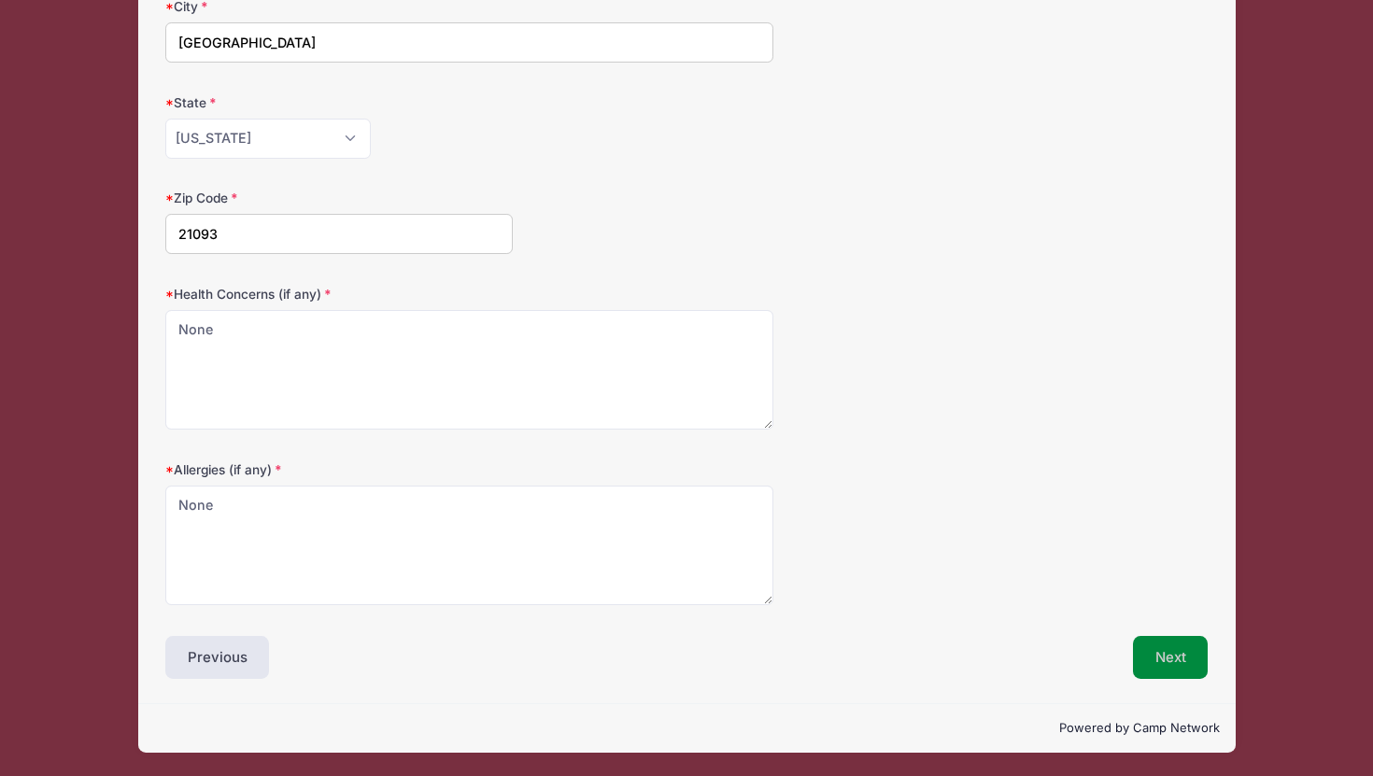
click at [1165, 645] on button "Next" at bounding box center [1171, 657] width 76 height 43
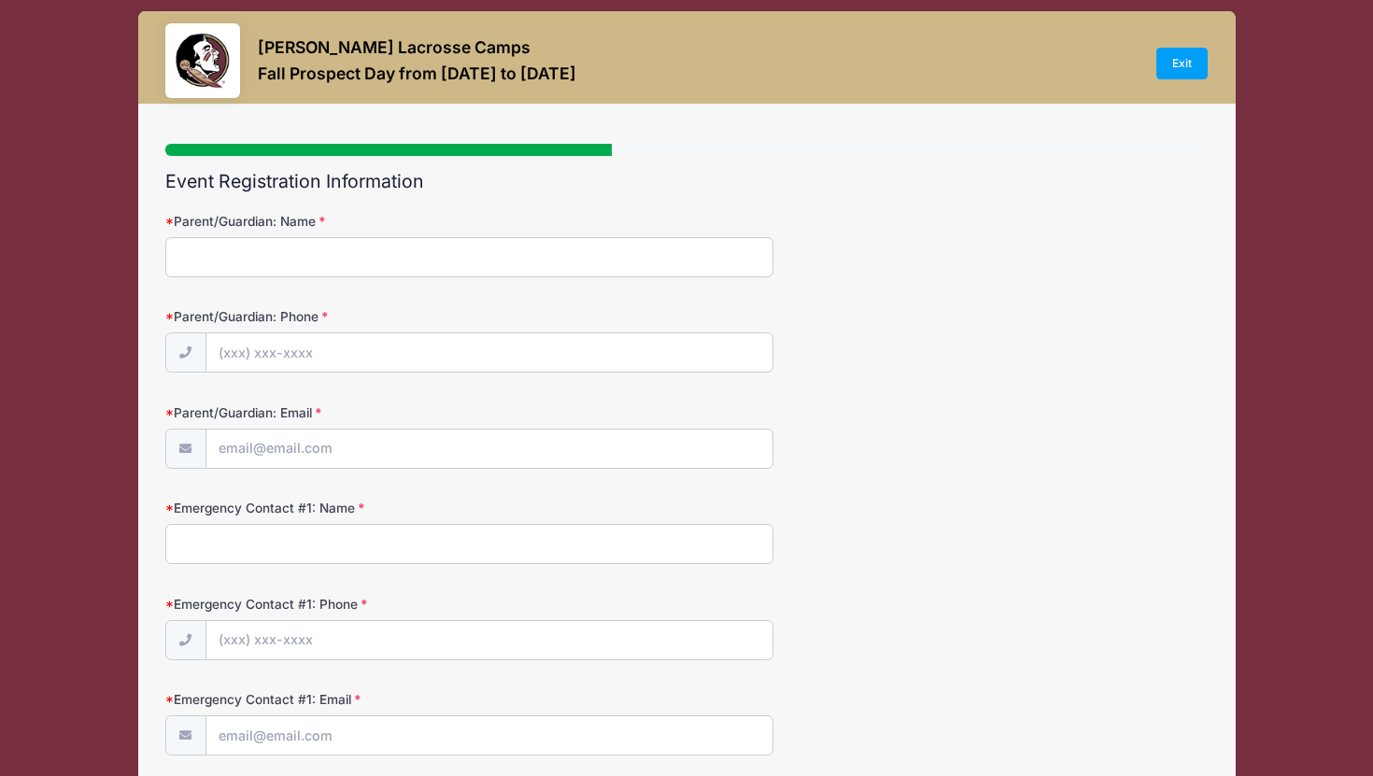
scroll to position [0, 0]
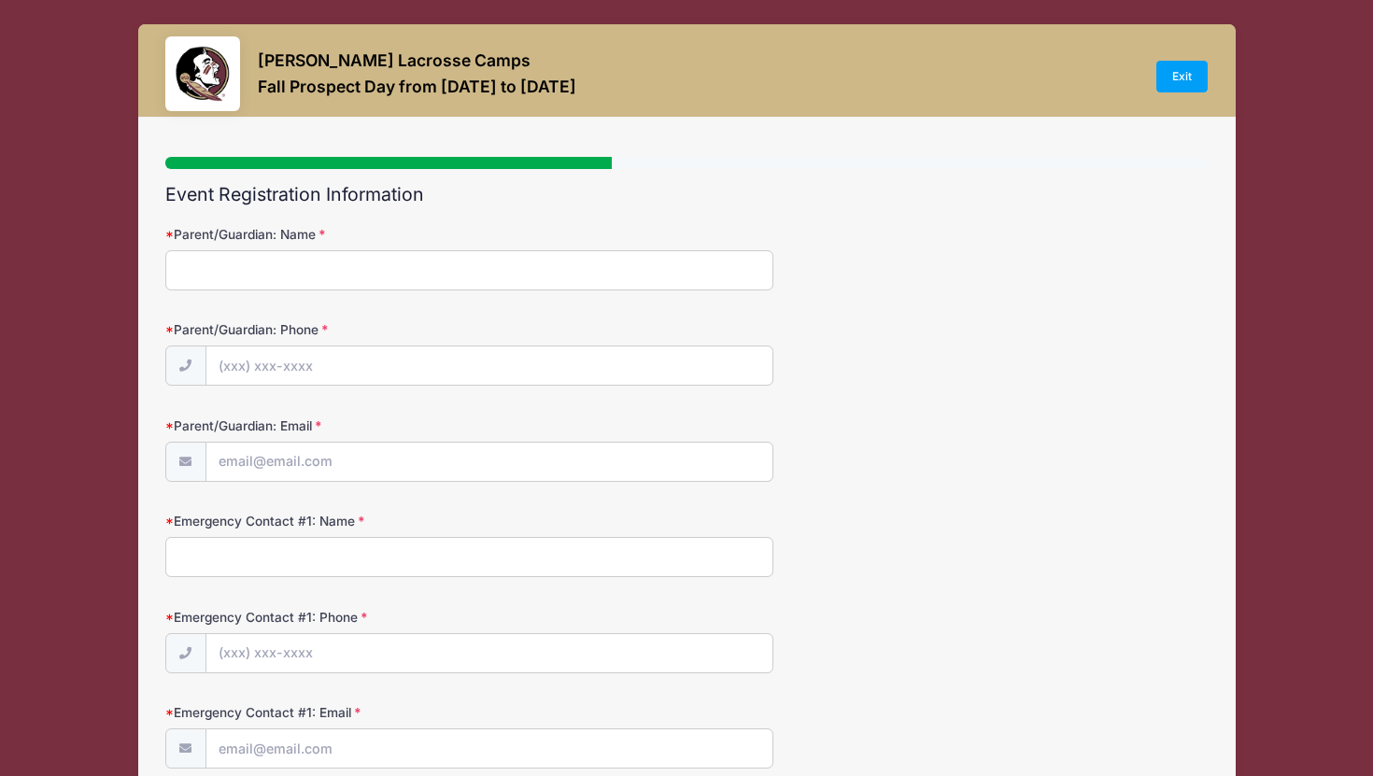
click at [229, 284] on input "Parent/Guardian: Name" at bounding box center [469, 270] width 608 height 40
click at [224, 366] on input "Parent/Guardian: Phone" at bounding box center [489, 367] width 566 height 40
click at [268, 281] on input "Stacy" at bounding box center [469, 270] width 608 height 40
type input "Stacy Landsman"
type input "(410) 960-9881"
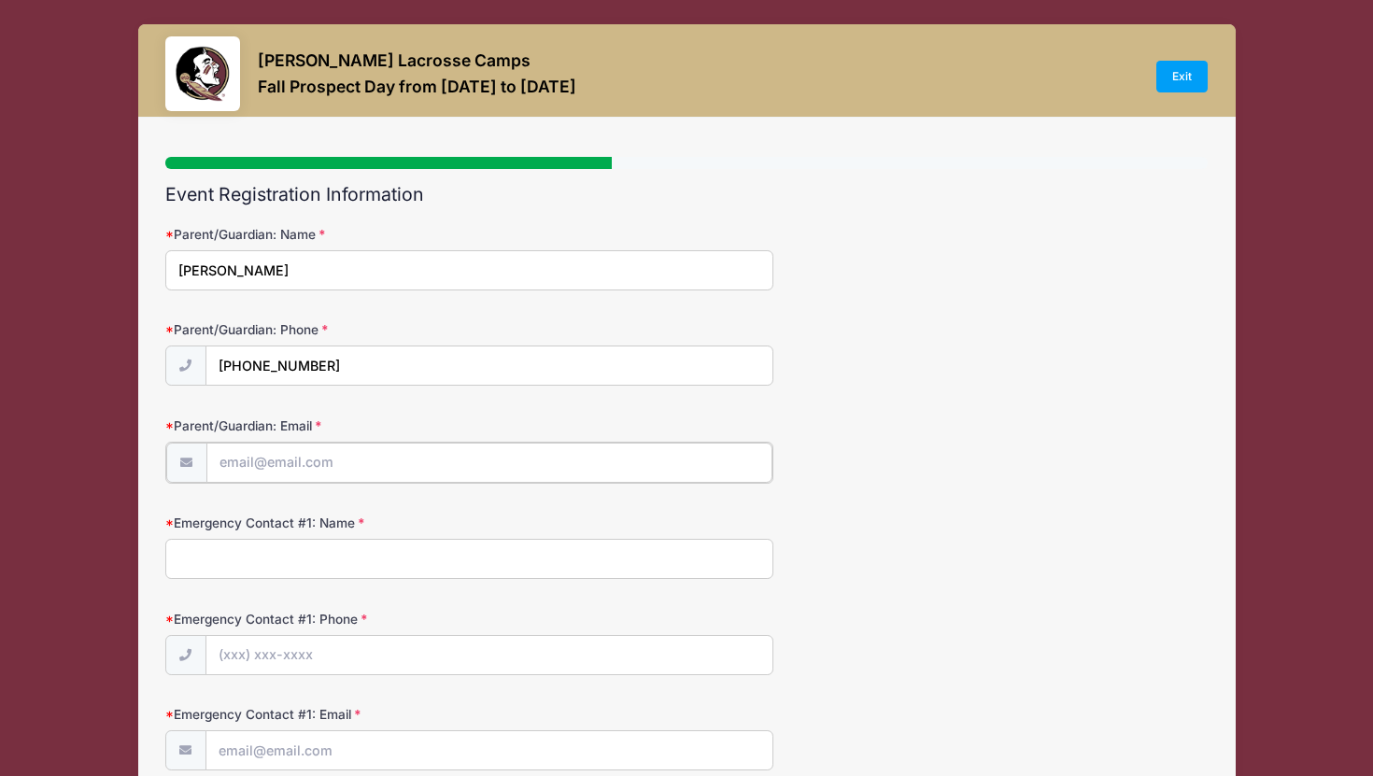
type input "selands@hotmail.com"
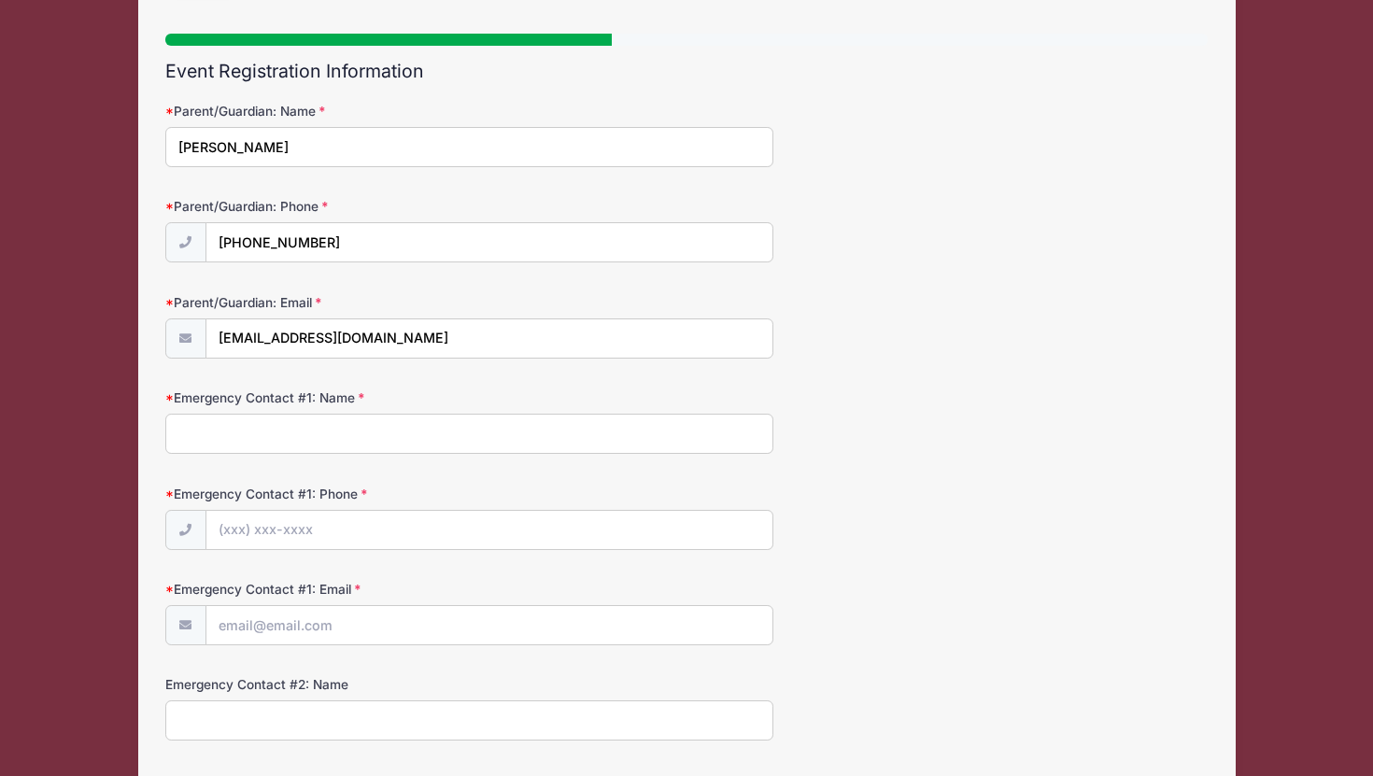
scroll to position [127, 0]
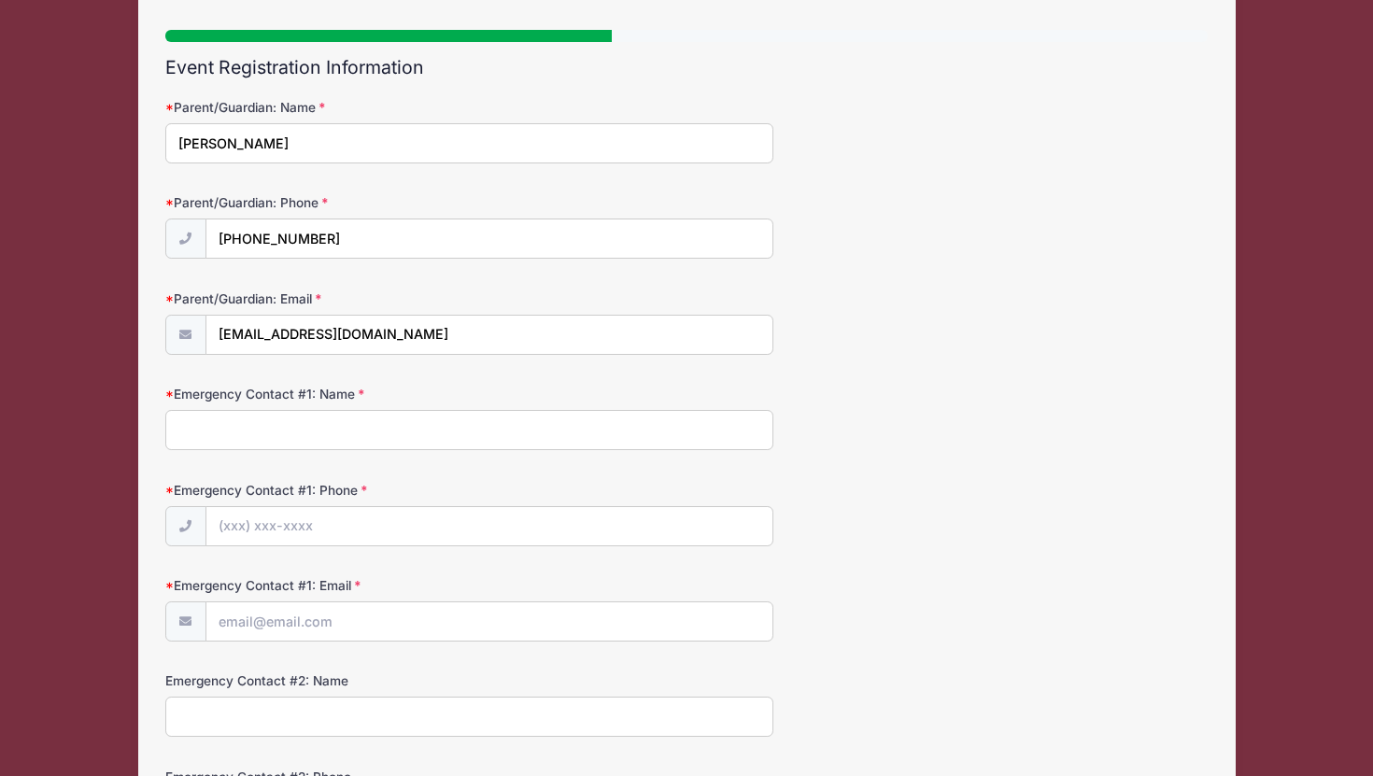
type input "Stacy Landsman"
click at [189, 443] on input "Emergency Contact #1: Name" at bounding box center [469, 430] width 608 height 40
type input "Stacy Landsman"
click at [231, 538] on input "Emergency Contact #1: Phone" at bounding box center [489, 527] width 566 height 40
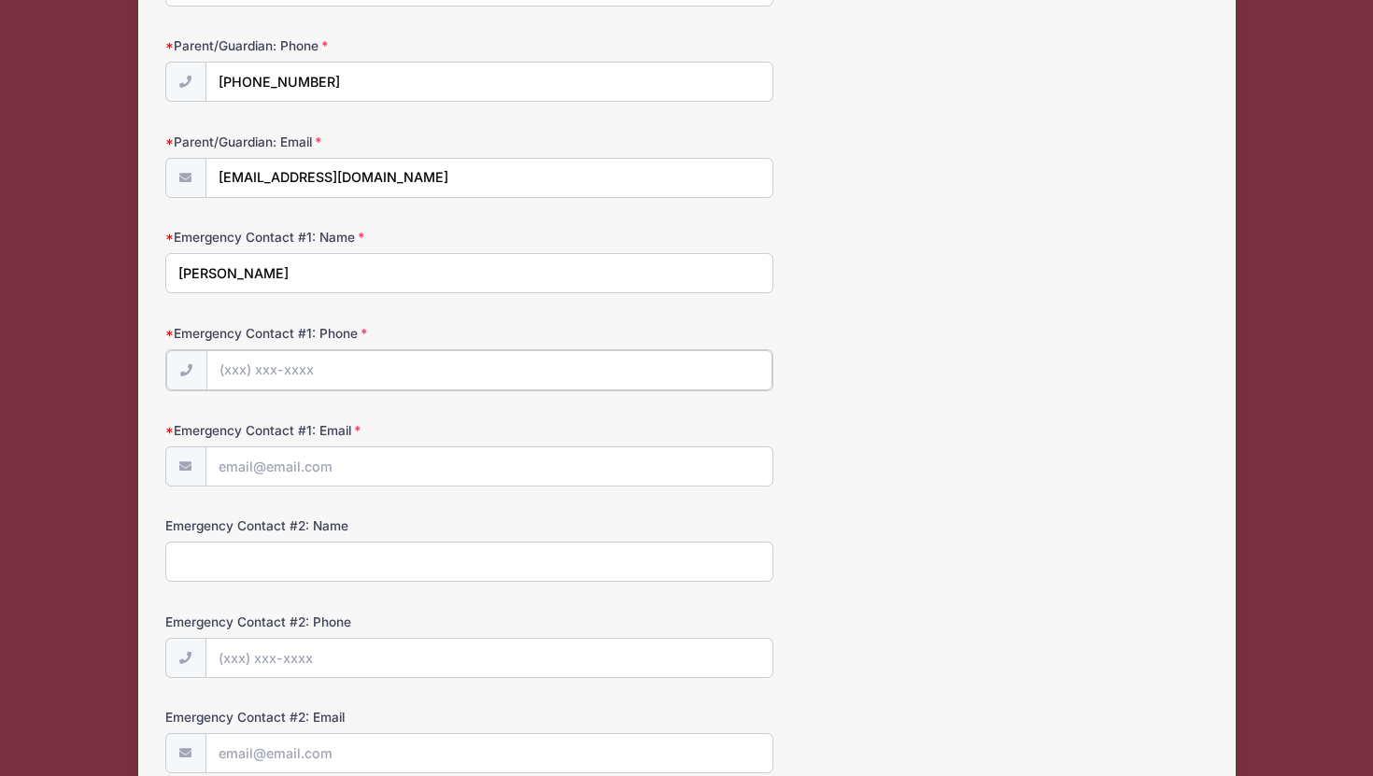
scroll to position [286, 0]
click at [267, 359] on input "Emergency Contact #1: Phone" at bounding box center [489, 368] width 566 height 40
type input "(410) 960-9881"
type input "selands@hotmail.com"
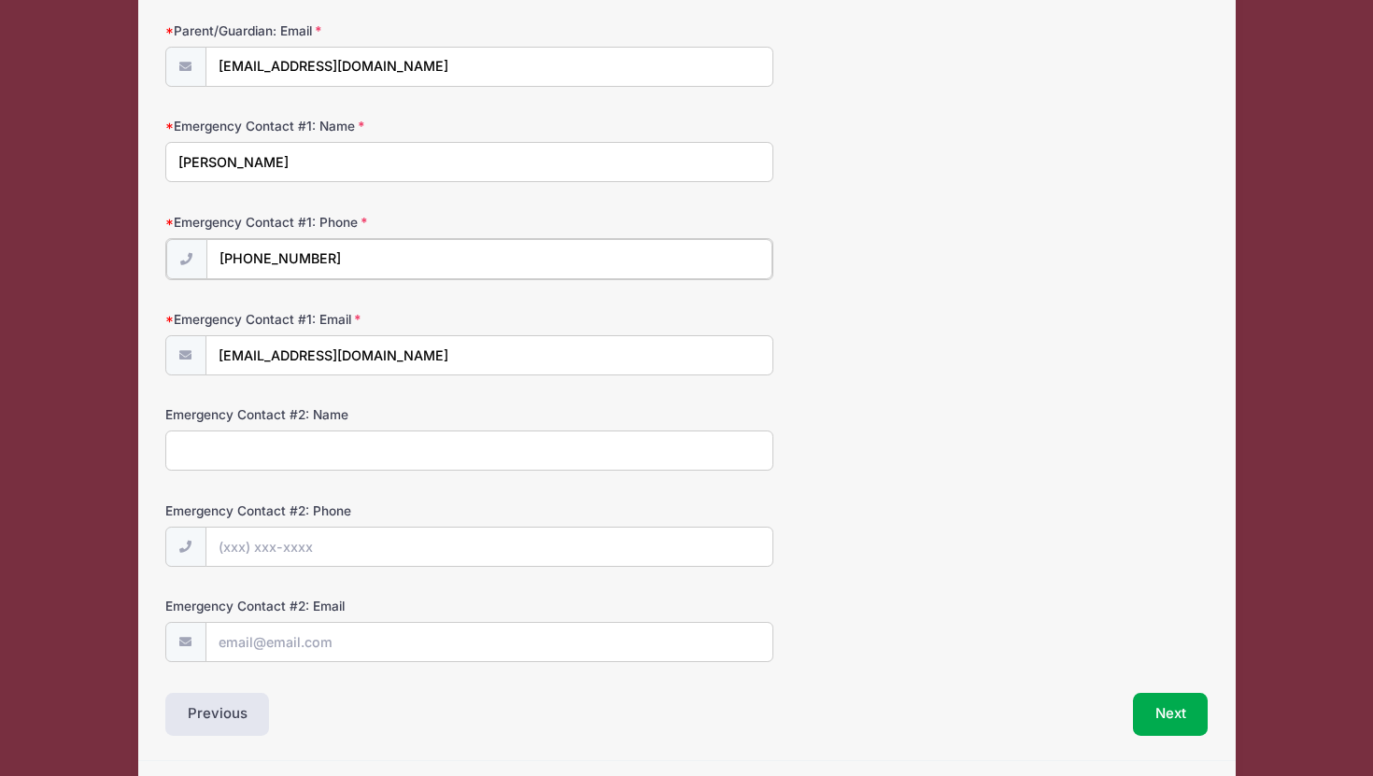
scroll to position [404, 0]
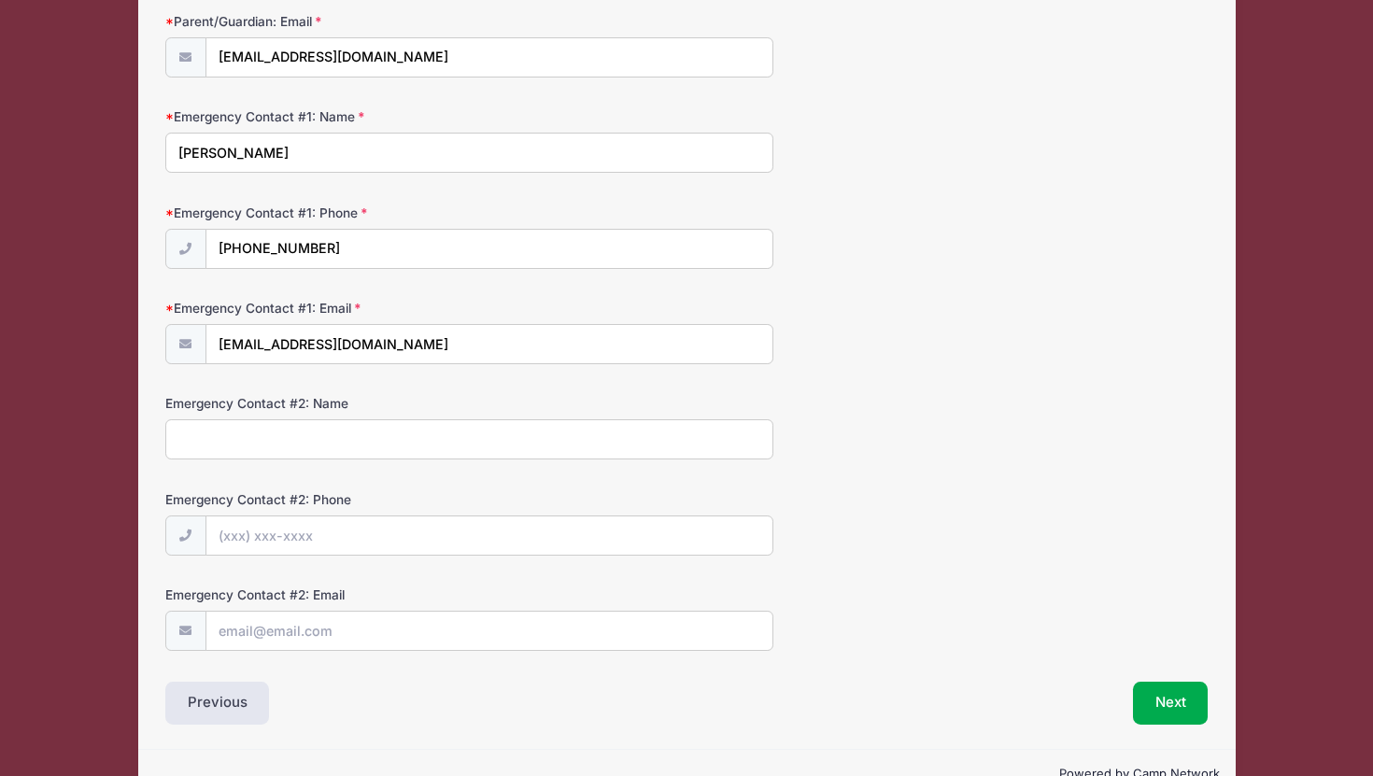
click at [230, 442] on input "Emergency Contact #2: Name" at bounding box center [469, 439] width 608 height 40
type input "Jonathan Guth"
click at [286, 536] on input "Emergency Contact #2: Phone" at bounding box center [489, 537] width 566 height 40
type input "(443) 794-7583"
click at [287, 630] on input "Emergency Contact #2: Email" at bounding box center [489, 632] width 566 height 40
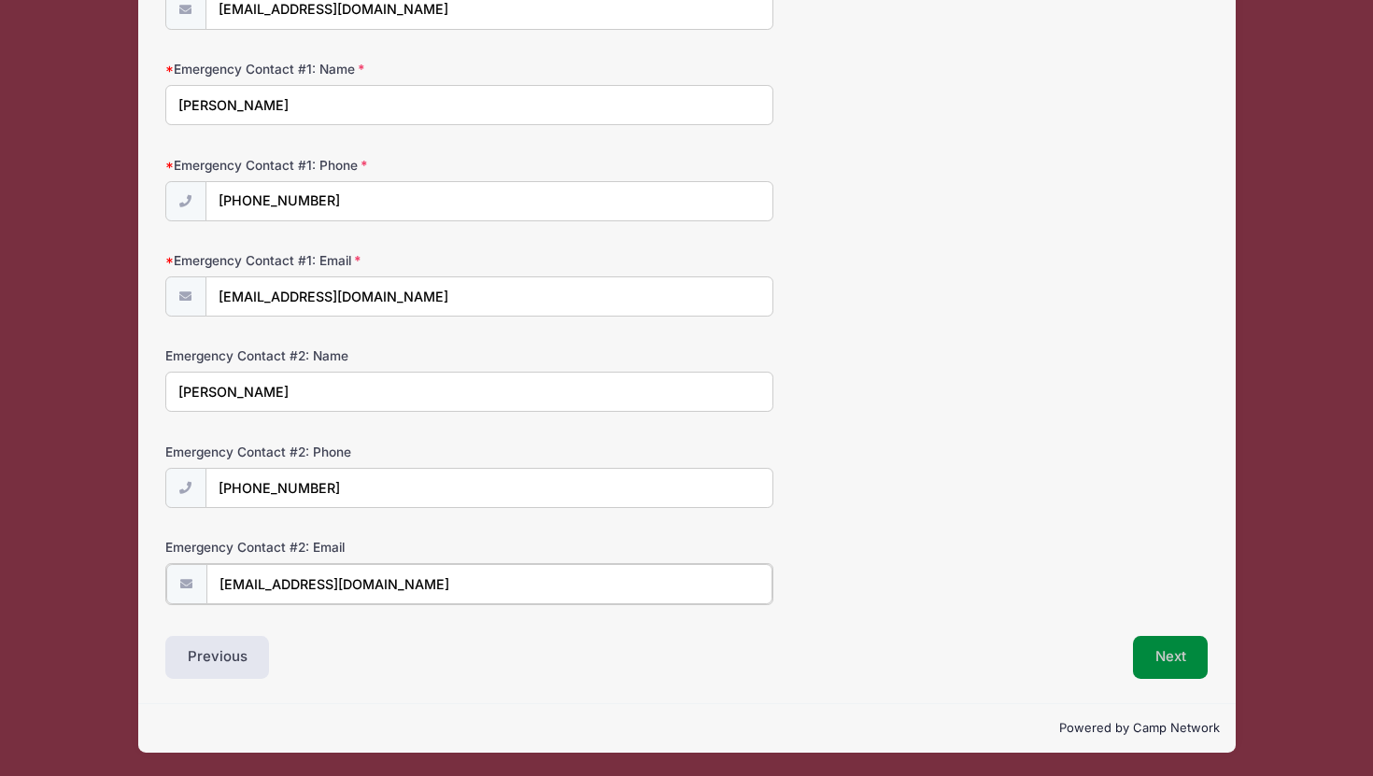
type input "jsguth@gmail.com"
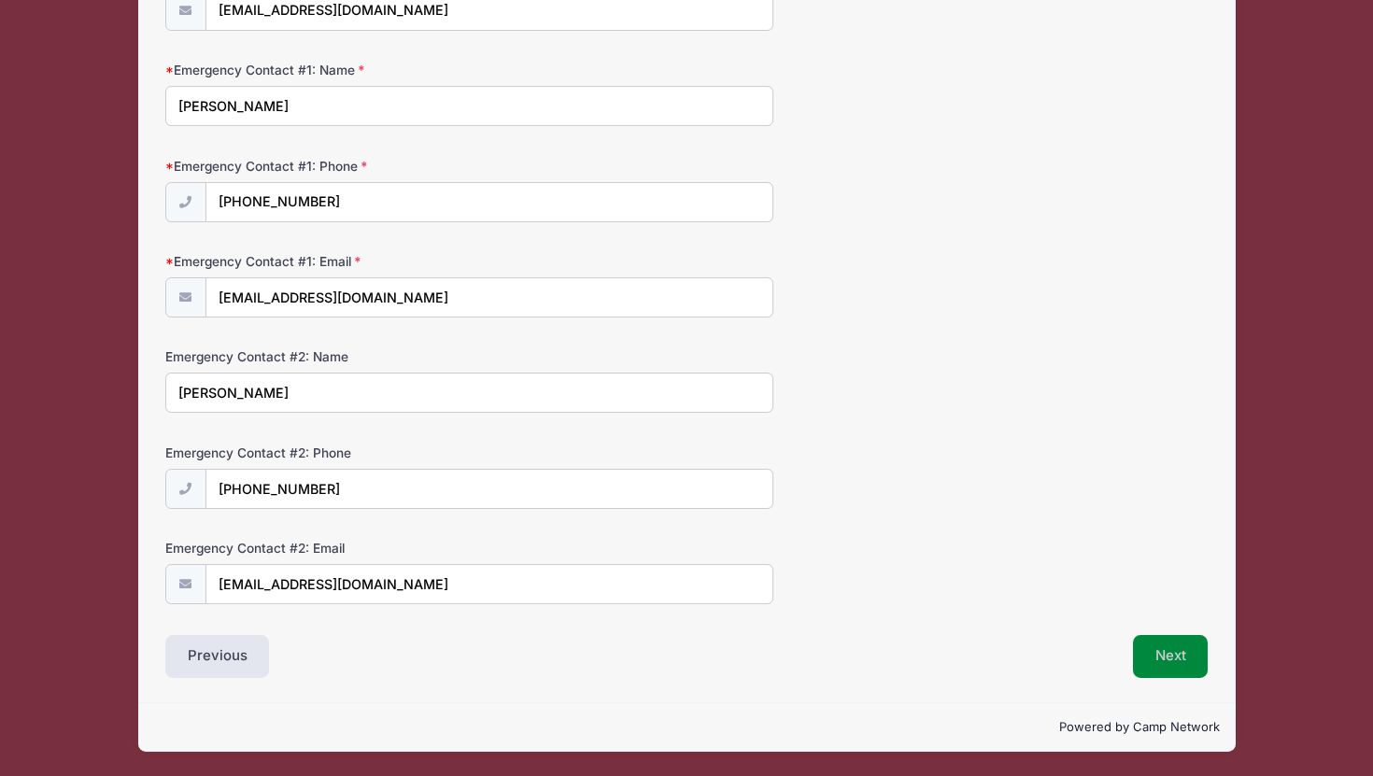
click at [1154, 661] on button "Next" at bounding box center [1171, 656] width 76 height 43
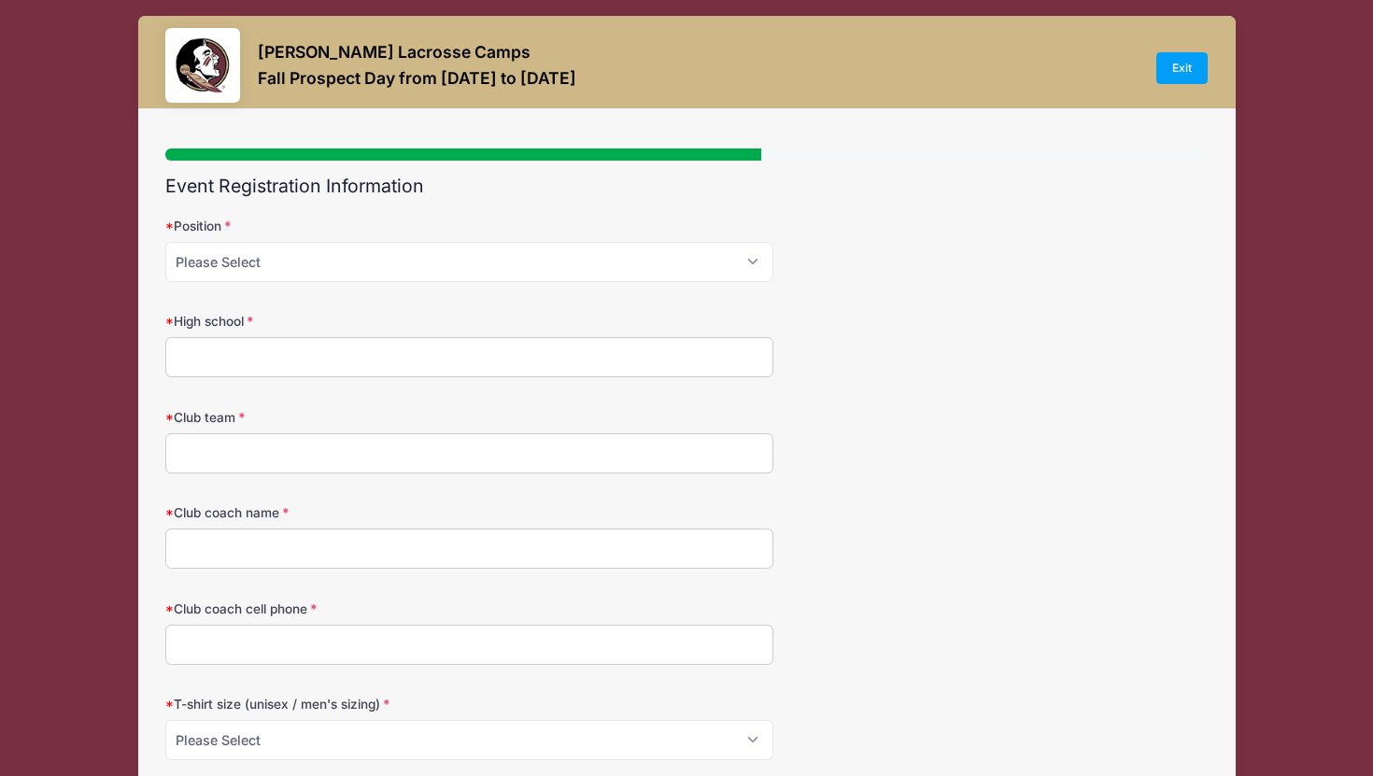
scroll to position [0, 0]
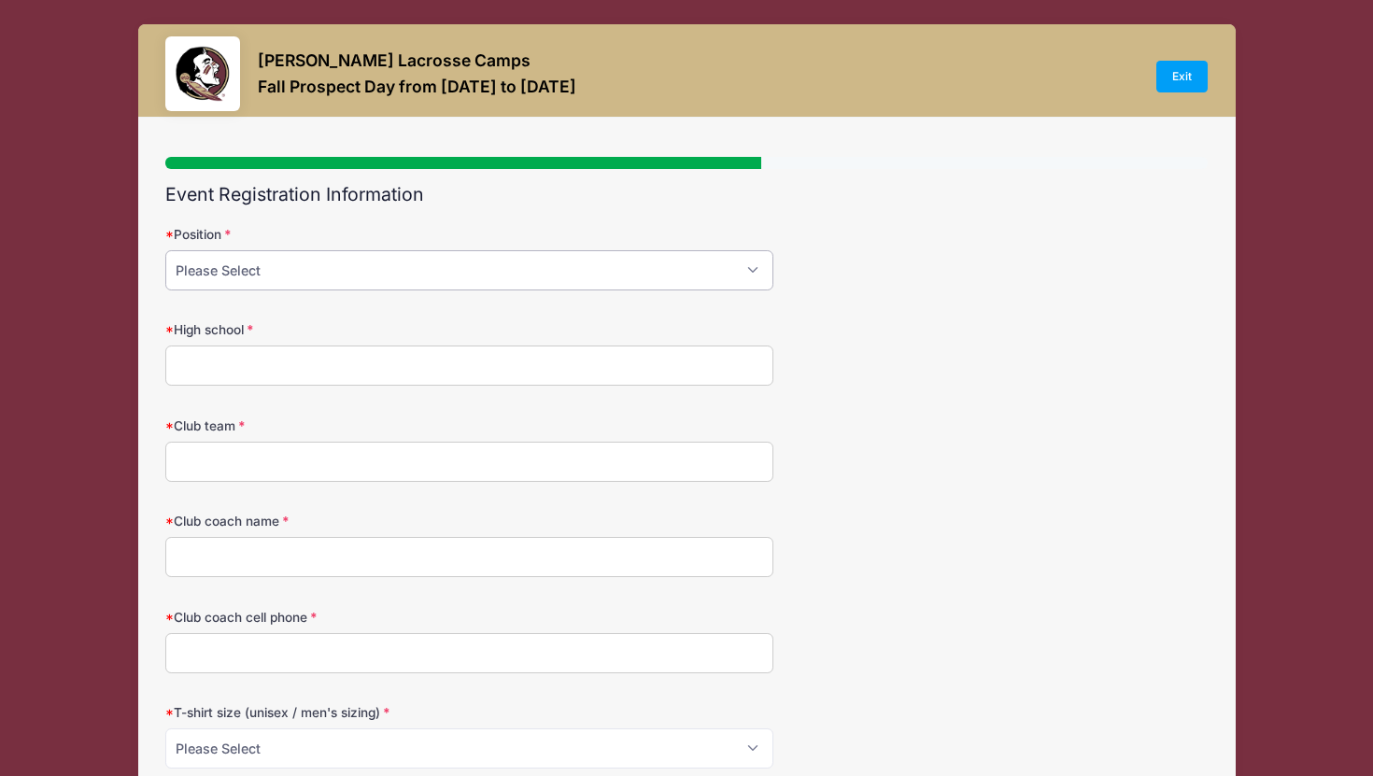
click at [192, 263] on select "Please Select Attack Midfield Defense Goalie" at bounding box center [469, 270] width 608 height 40
select select "Attack"
click at [165, 250] on select "Please Select Attack Midfield Defense Goalie" at bounding box center [469, 270] width 608 height 40
click at [209, 367] on input "High school" at bounding box center [469, 366] width 608 height 40
type input "McDonogh School"
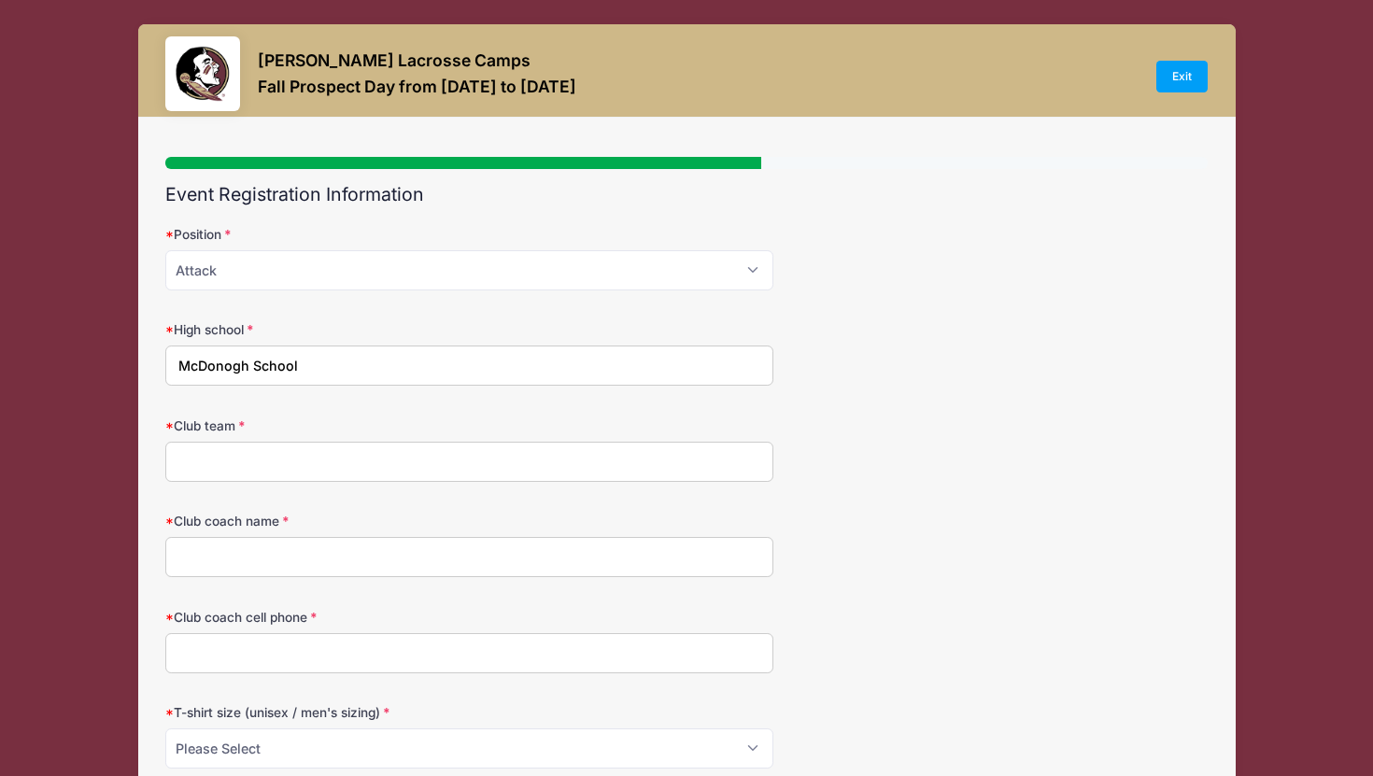
click at [206, 478] on input "Club team" at bounding box center [469, 462] width 608 height 40
type input "Skywalkers Blue"
click at [219, 563] on input "Club coach name" at bounding box center [469, 557] width 608 height 40
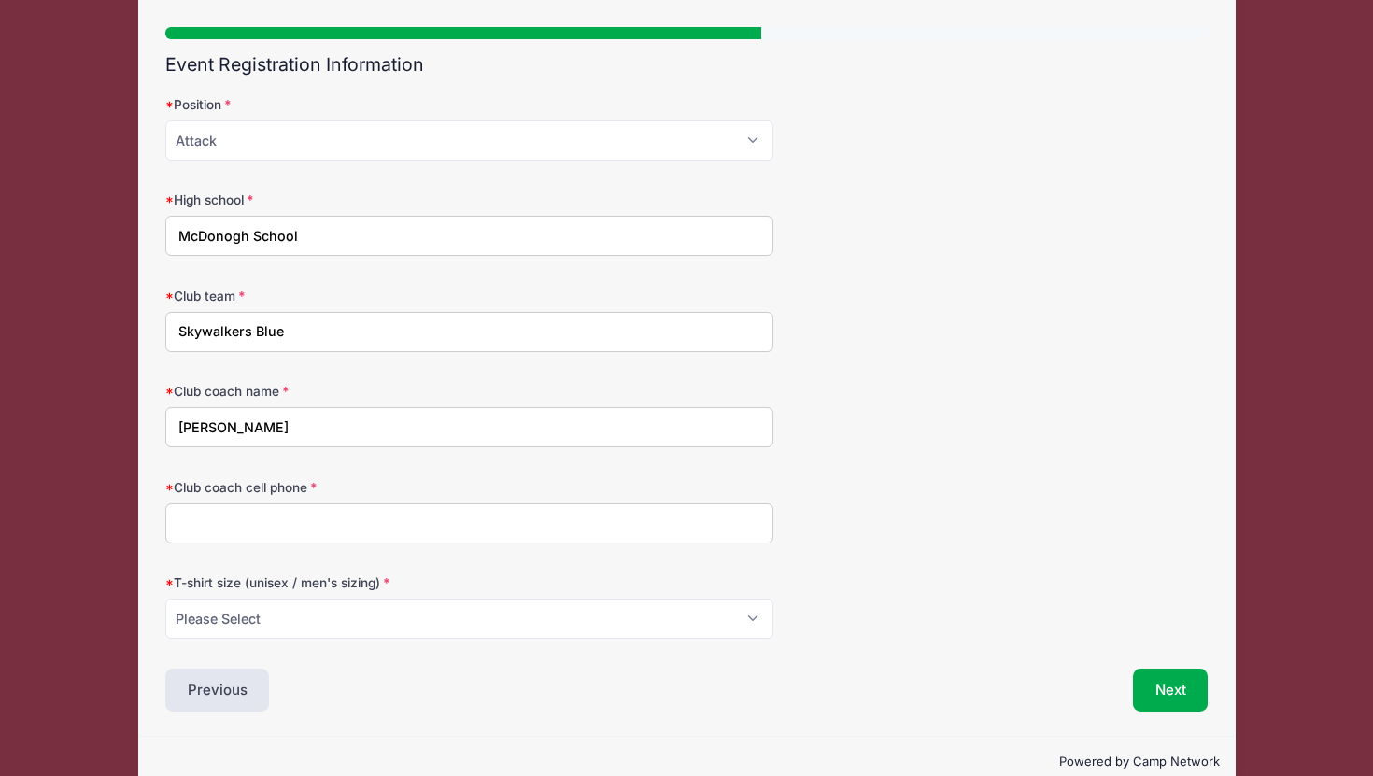
scroll to position [132, 0]
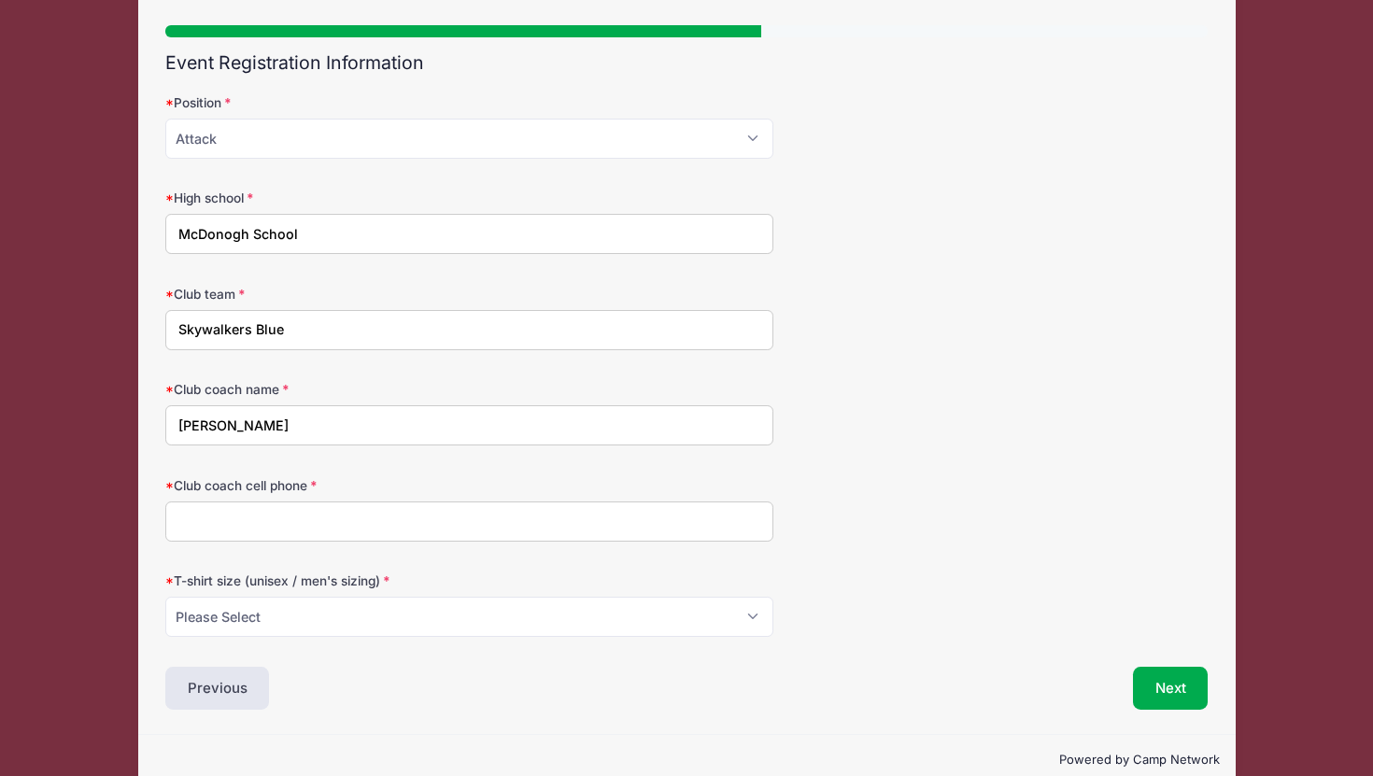
type input "Jeff Peek"
click at [224, 540] on input "Club coach cell phone" at bounding box center [469, 522] width 608 height 40
click at [262, 611] on select "Please Select Small Medium Large XL" at bounding box center [469, 617] width 608 height 40
select select "Small"
click at [165, 597] on select "Please Select Small Medium Large XL" at bounding box center [469, 617] width 608 height 40
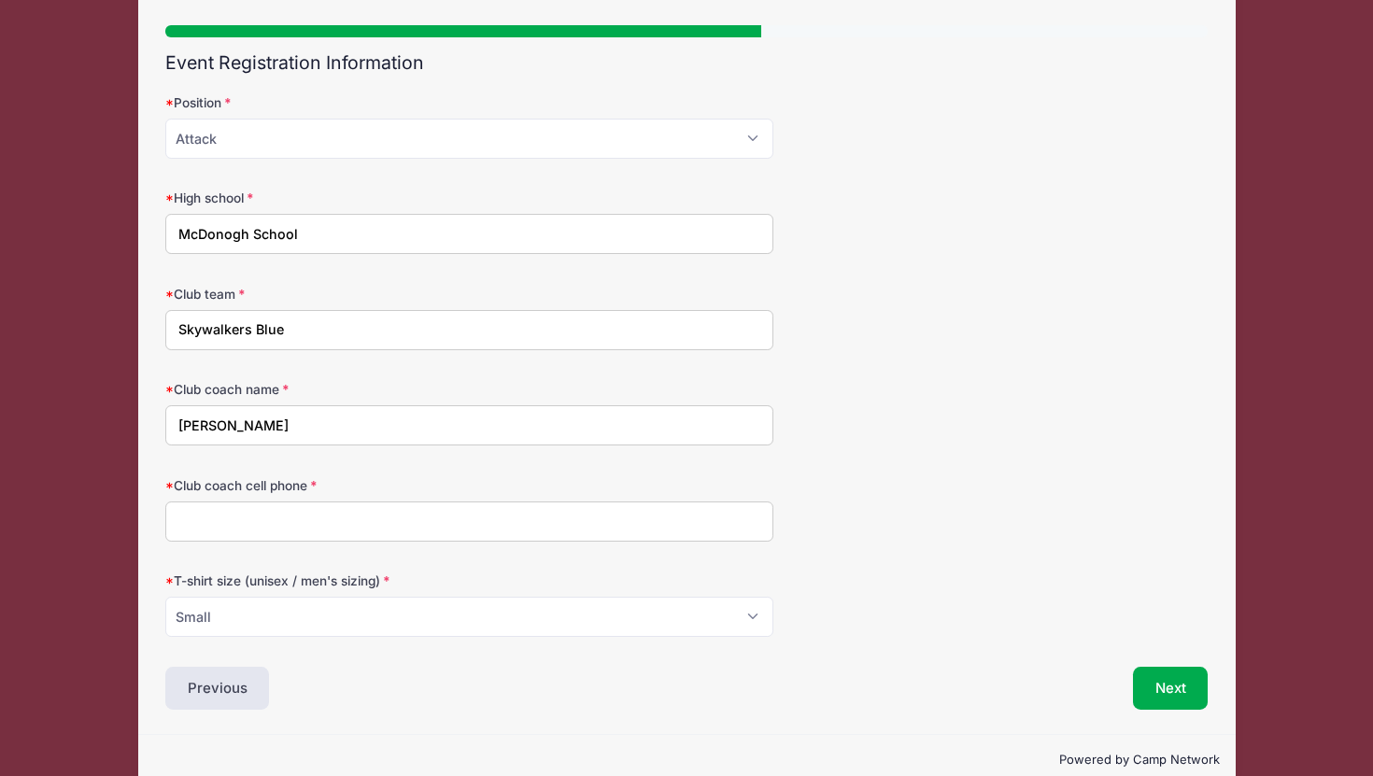
click at [236, 517] on input "Club coach cell phone" at bounding box center [469, 522] width 608 height 40
type input "4103360117"
click at [1168, 680] on button "Next" at bounding box center [1171, 688] width 76 height 43
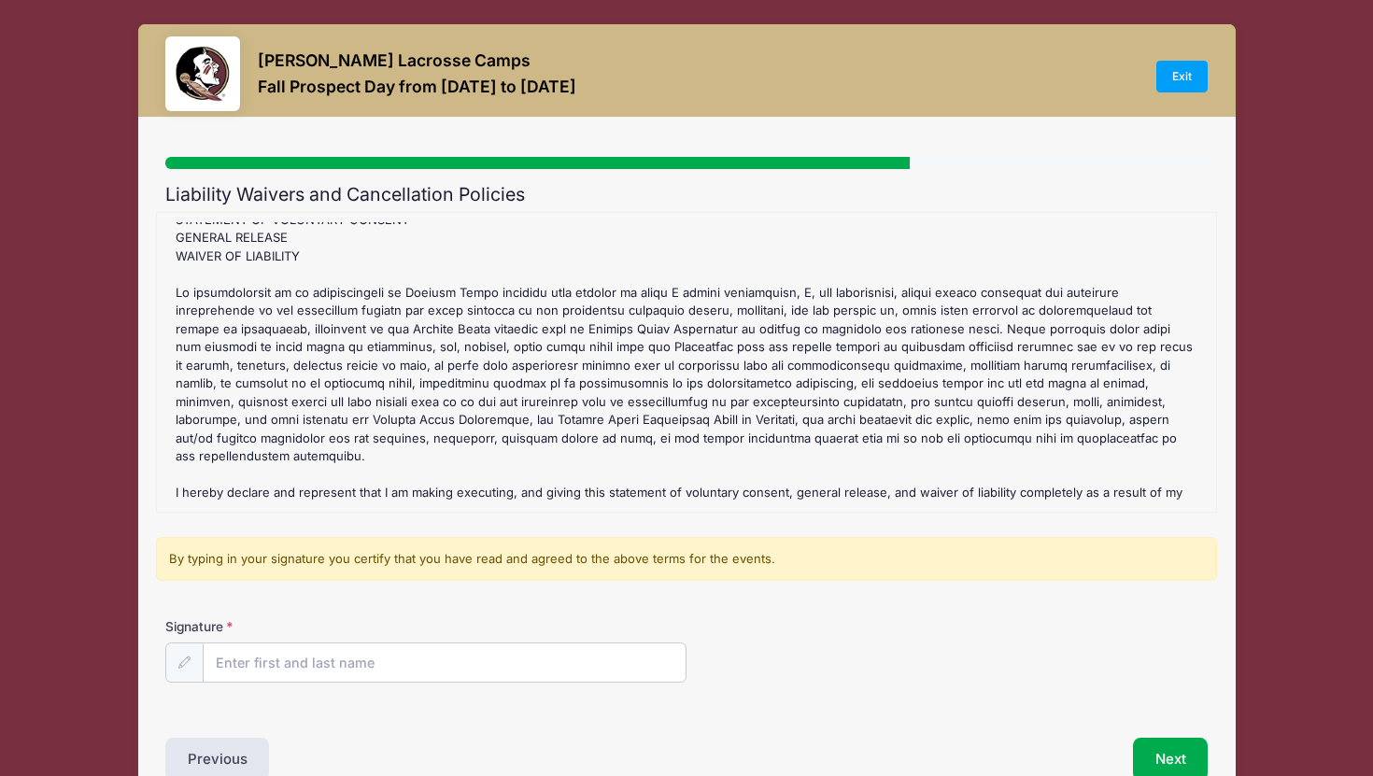
scroll to position [102, 0]
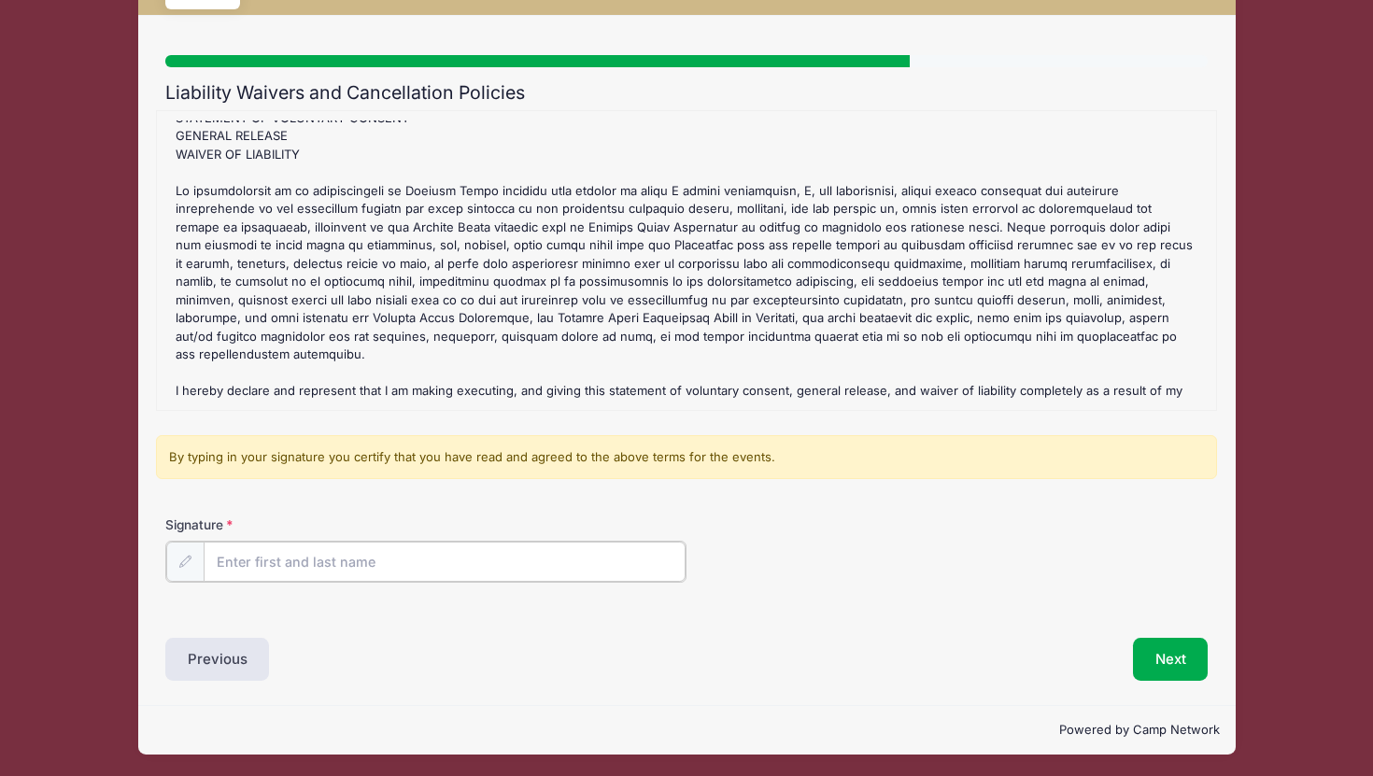
click at [297, 573] on input "Signature" at bounding box center [445, 562] width 482 height 40
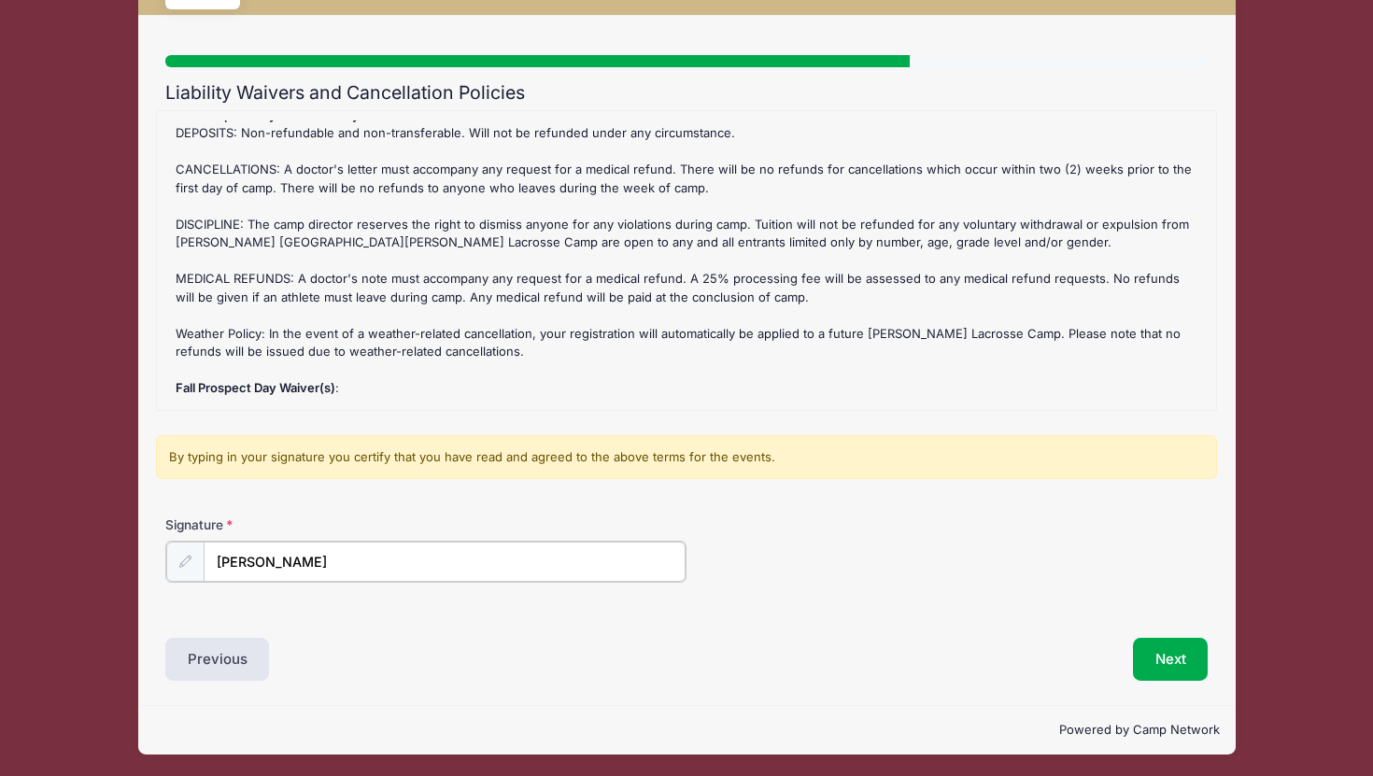
scroll to position [303, 0]
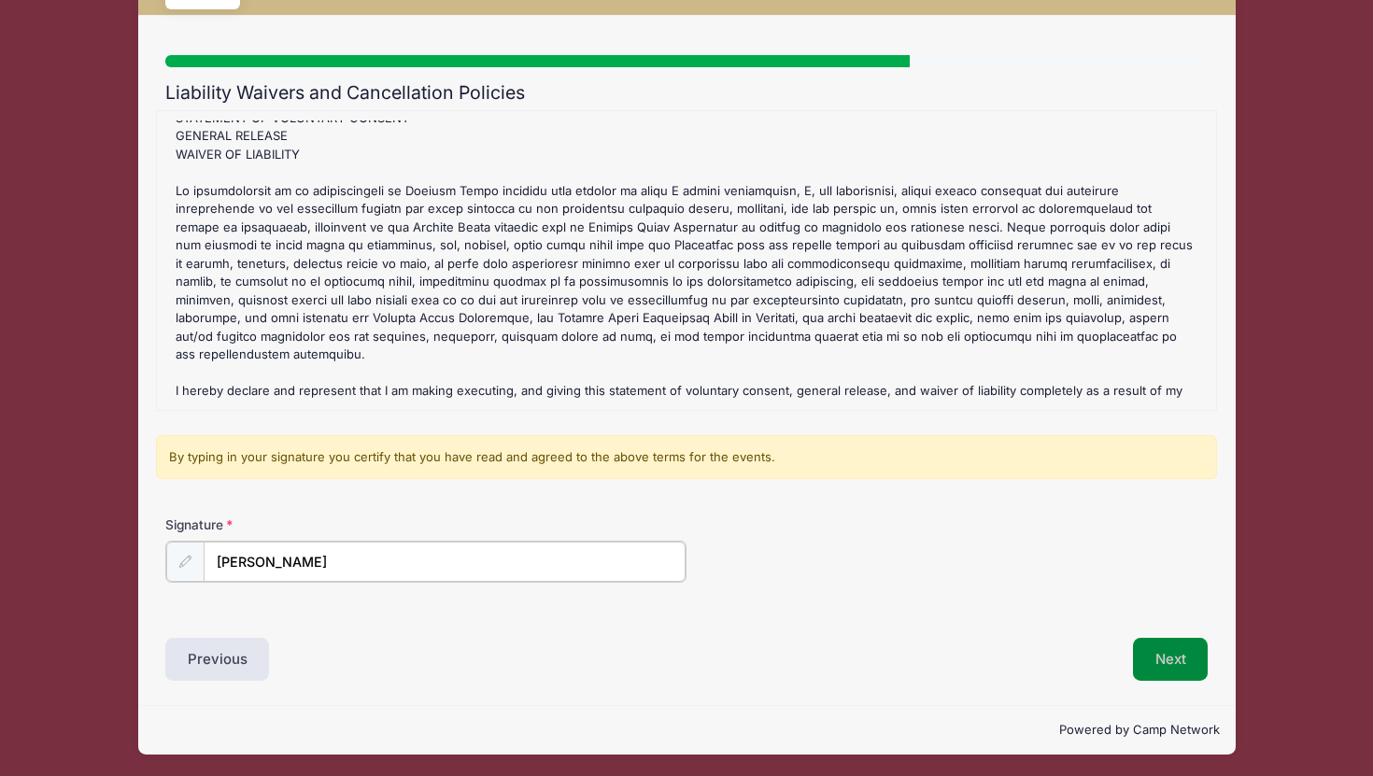
type input "[PERSON_NAME]"
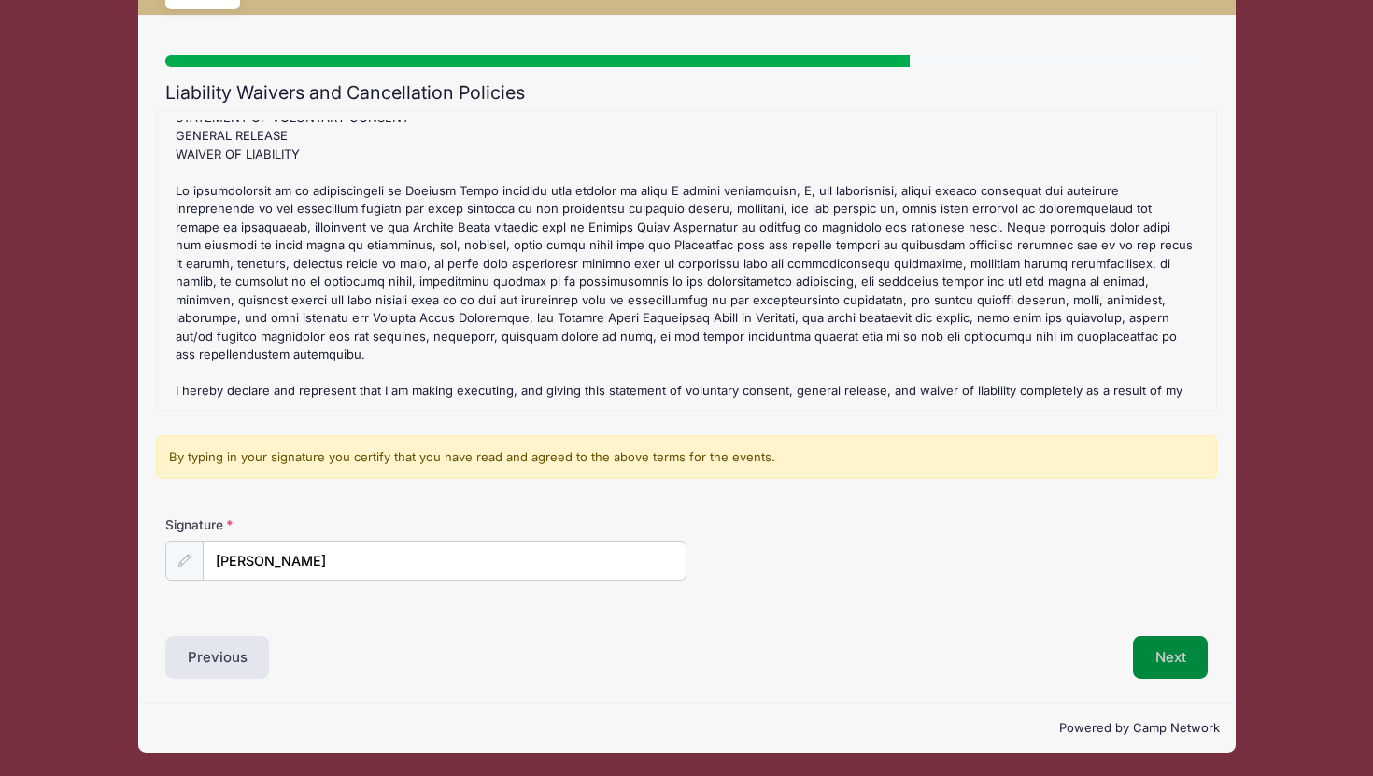
click at [1182, 664] on button "Next" at bounding box center [1171, 657] width 76 height 43
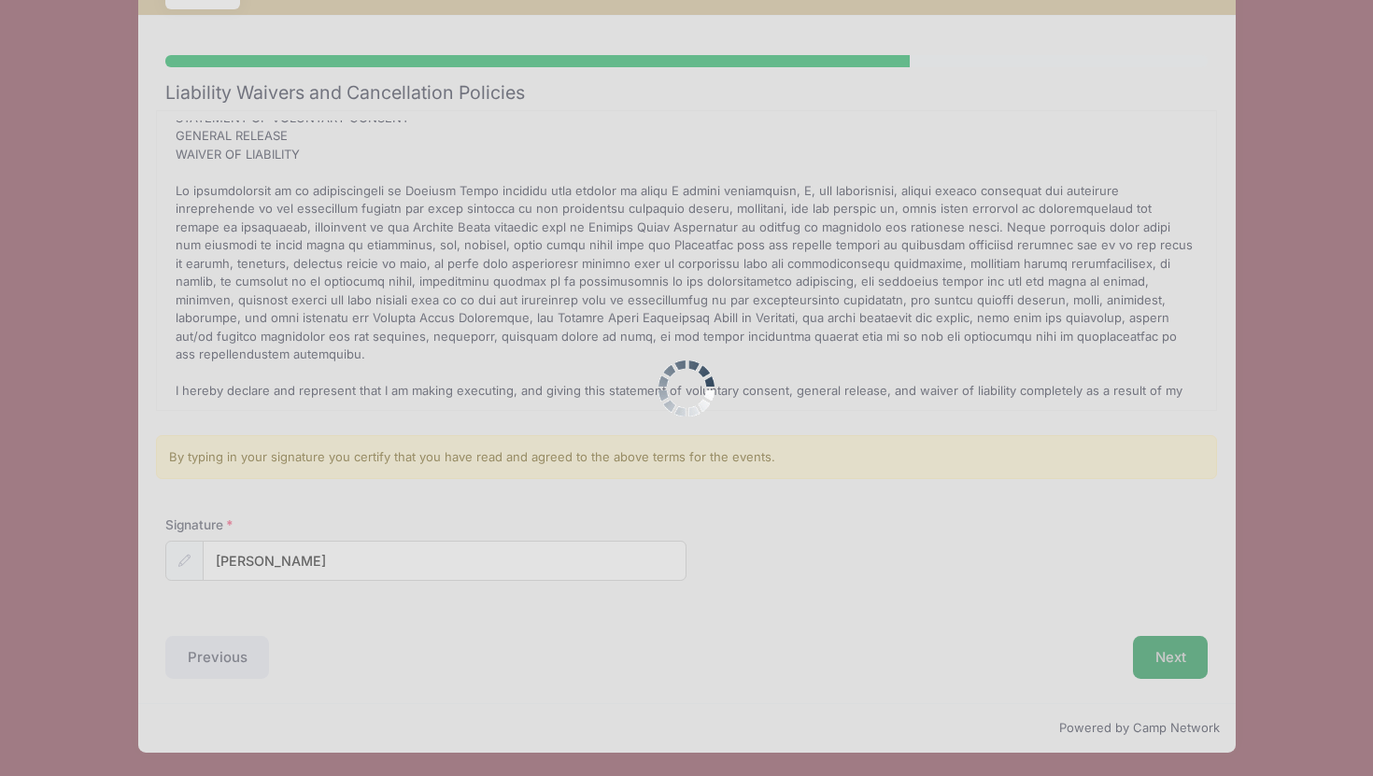
scroll to position [0, 0]
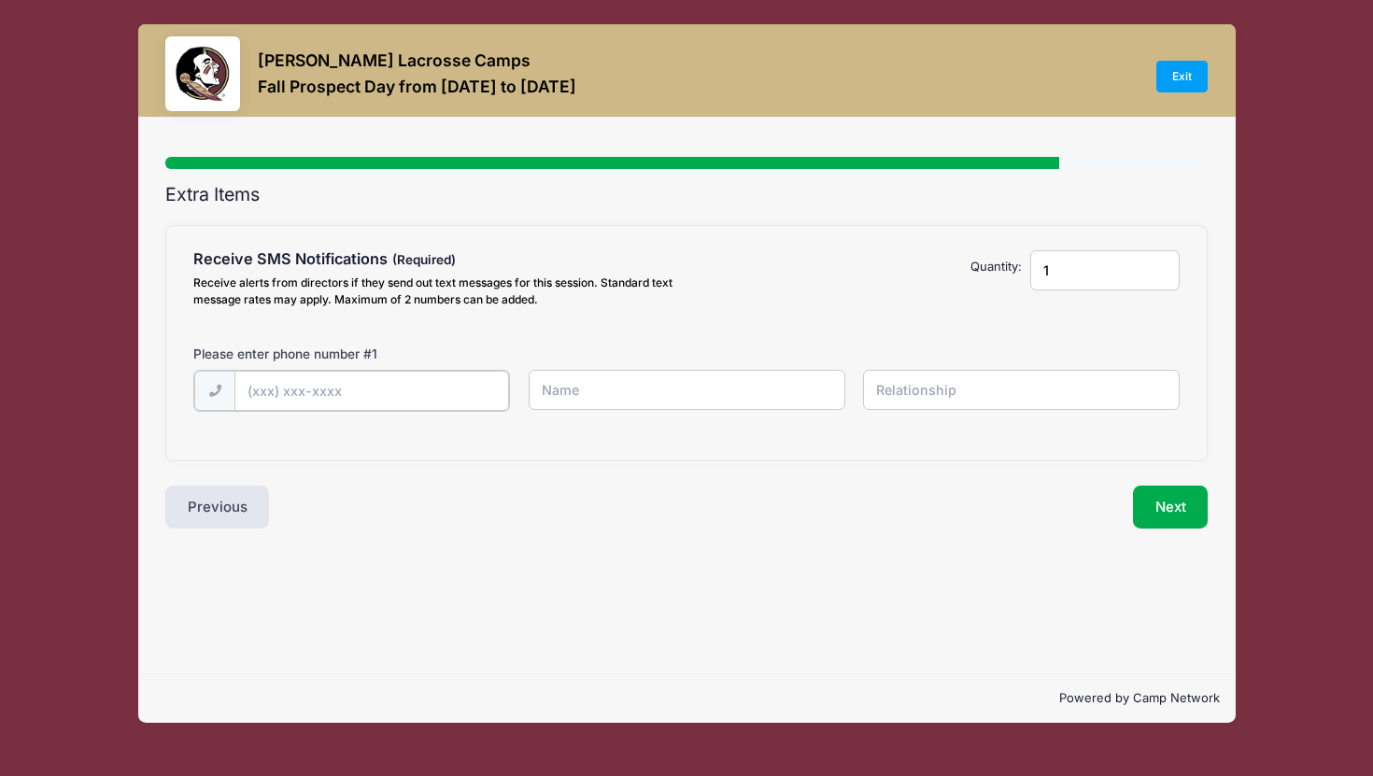
click at [0, 0] on input "text" at bounding box center [0, 0] width 0 height 0
type input "(410) 596-0830"
click at [0, 0] on input "text" at bounding box center [0, 0] width 0 height 0
type input "[PERSON_NAME]"
click at [0, 0] on input "text" at bounding box center [0, 0] width 0 height 0
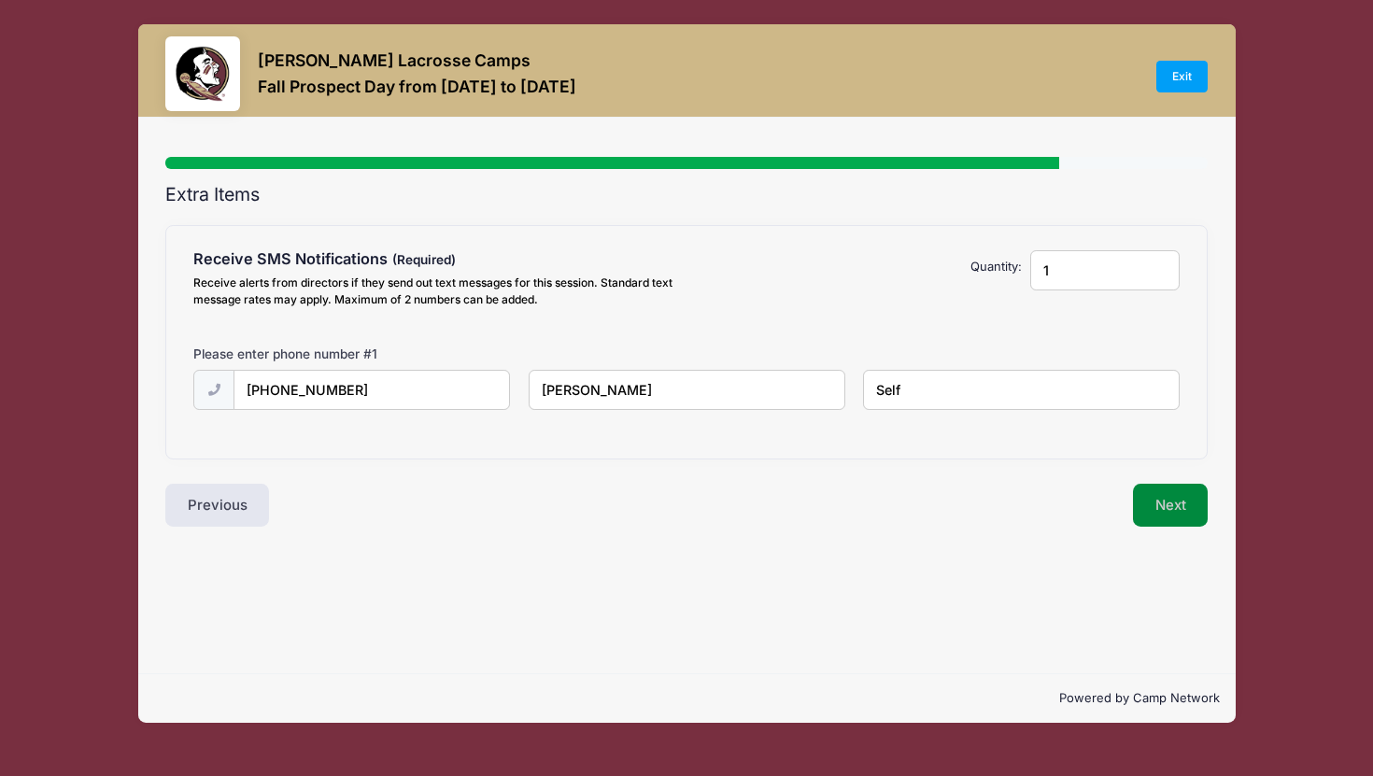
type input "Self"
click at [1189, 506] on button "Next" at bounding box center [1171, 505] width 76 height 43
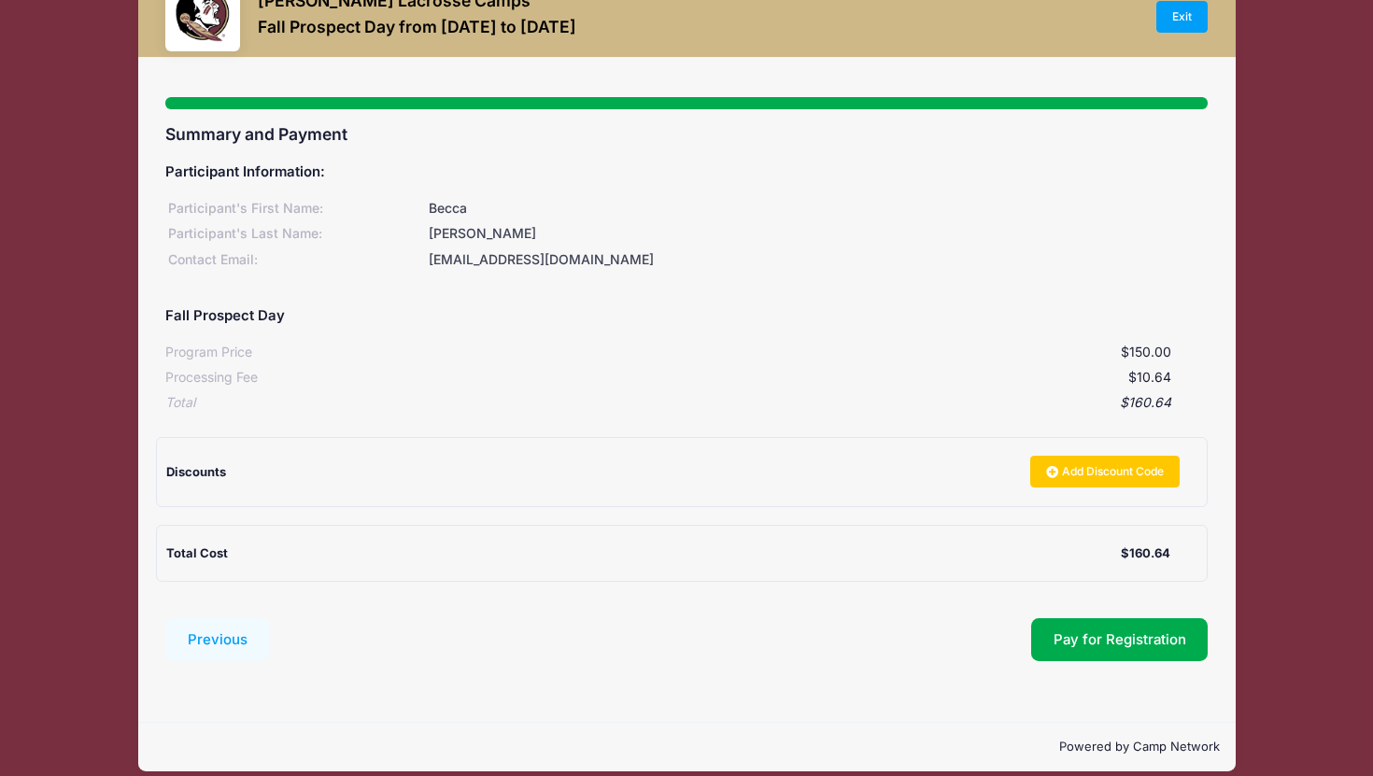
scroll to position [78, 0]
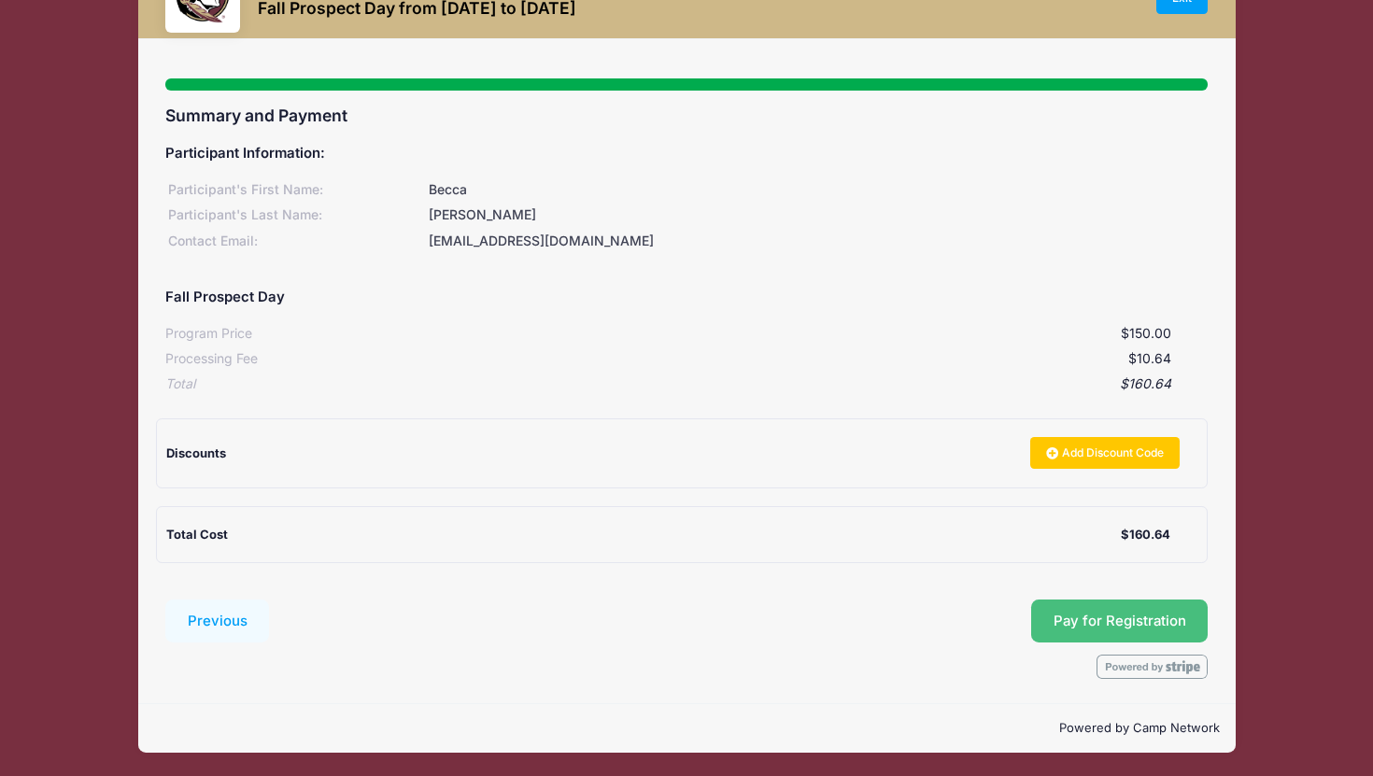
click at [1132, 614] on span "Pay for Registration" at bounding box center [1120, 621] width 133 height 17
